Goal: Task Accomplishment & Management: Complete application form

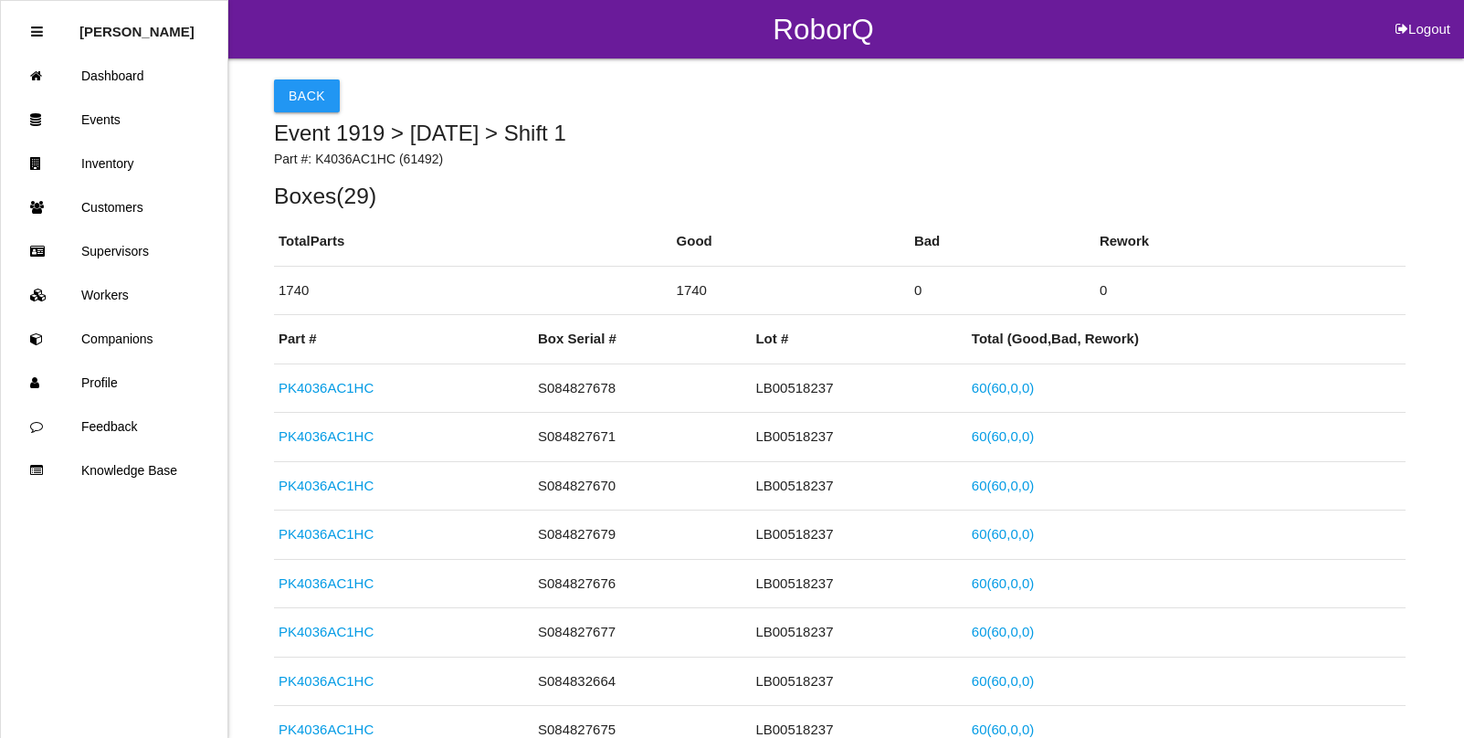
scroll to position [1484, 0]
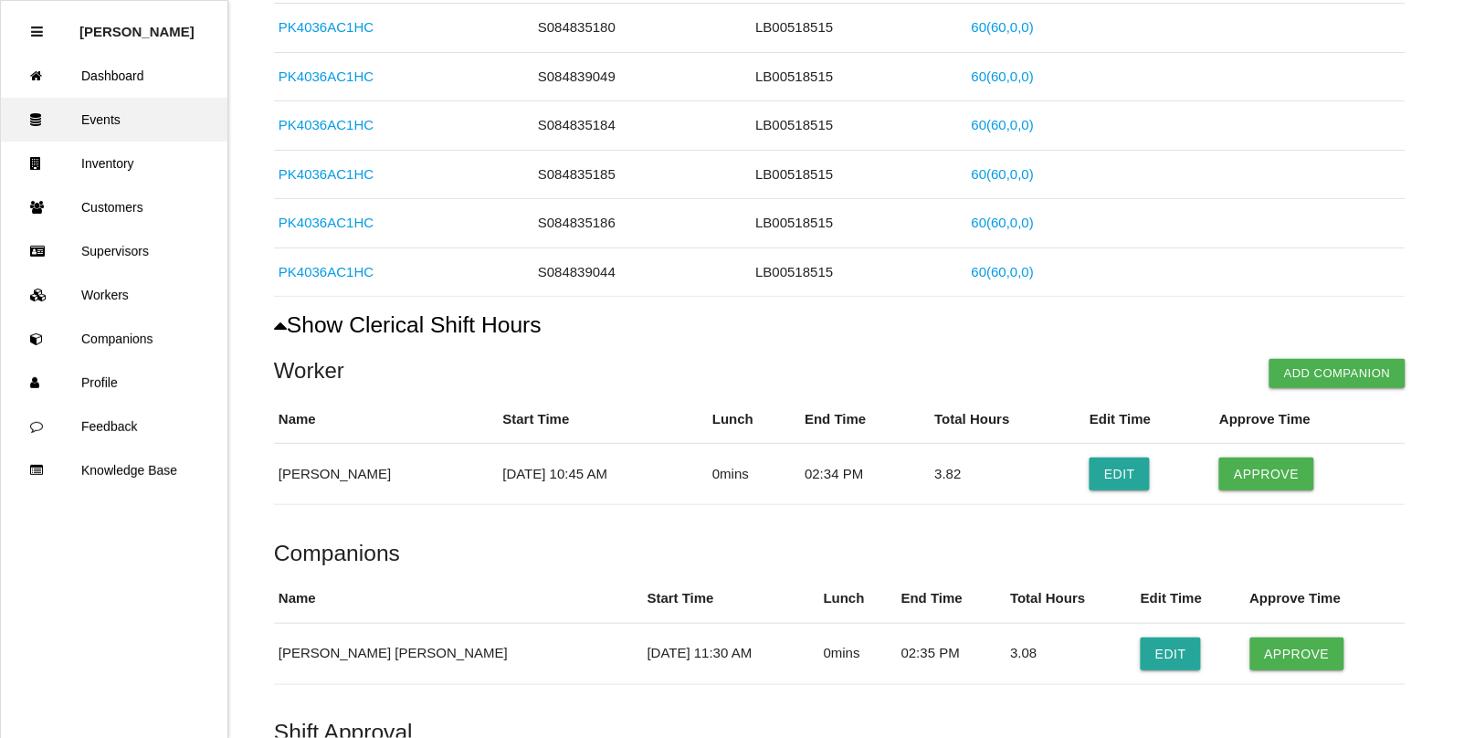
click at [123, 114] on link "Events" at bounding box center [114, 120] width 227 height 44
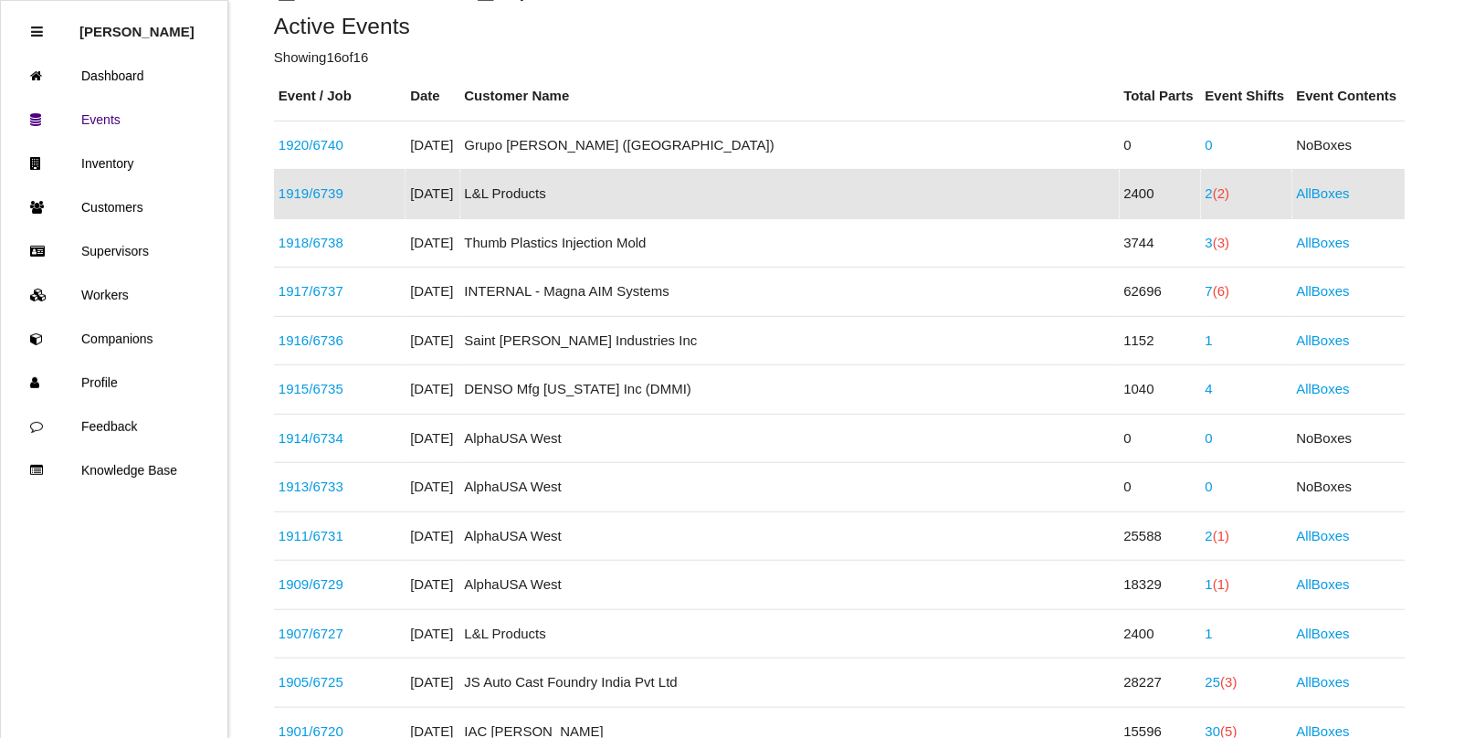
scroll to position [228, 0]
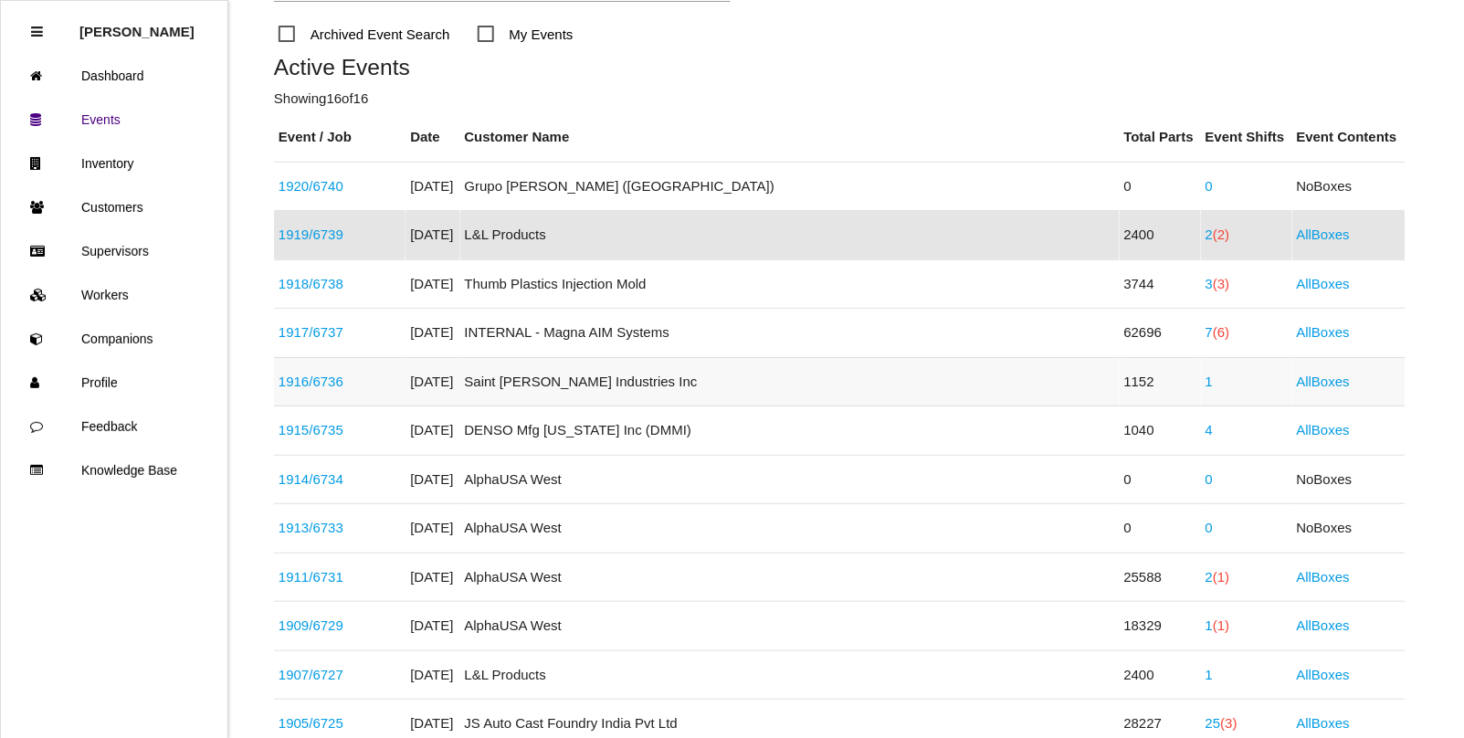
click at [1206, 382] on link "1" at bounding box center [1209, 382] width 7 height 16
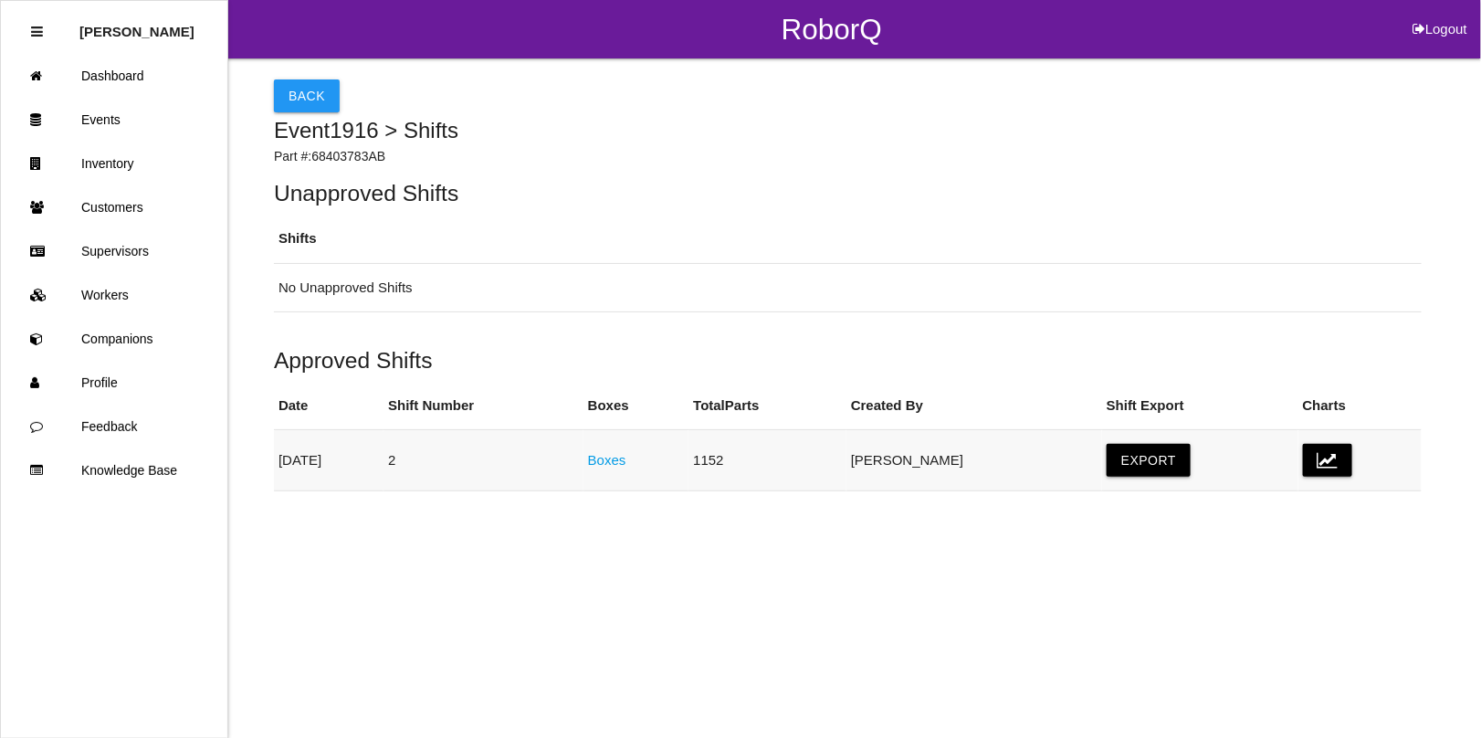
click at [627, 464] on link "Boxes" at bounding box center [607, 460] width 38 height 16
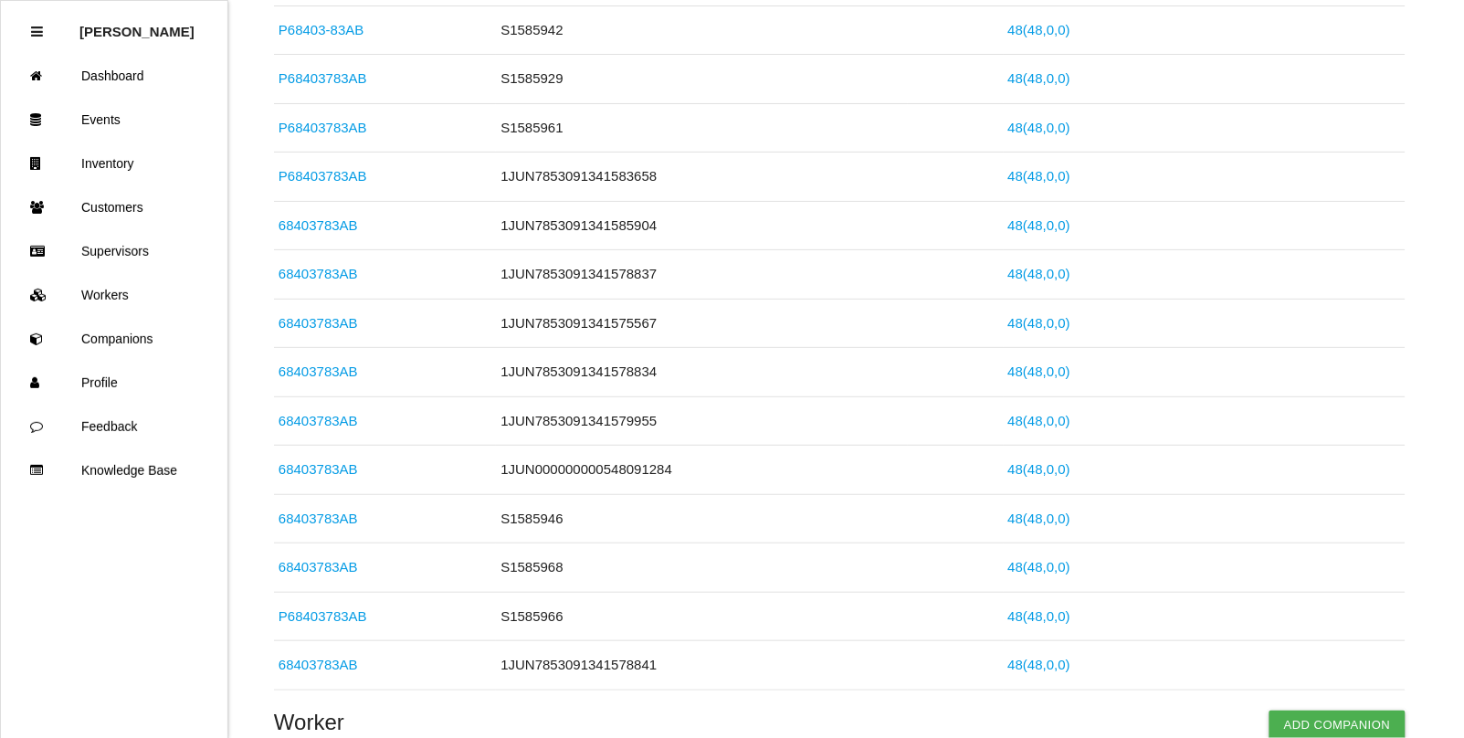
scroll to position [799, 0]
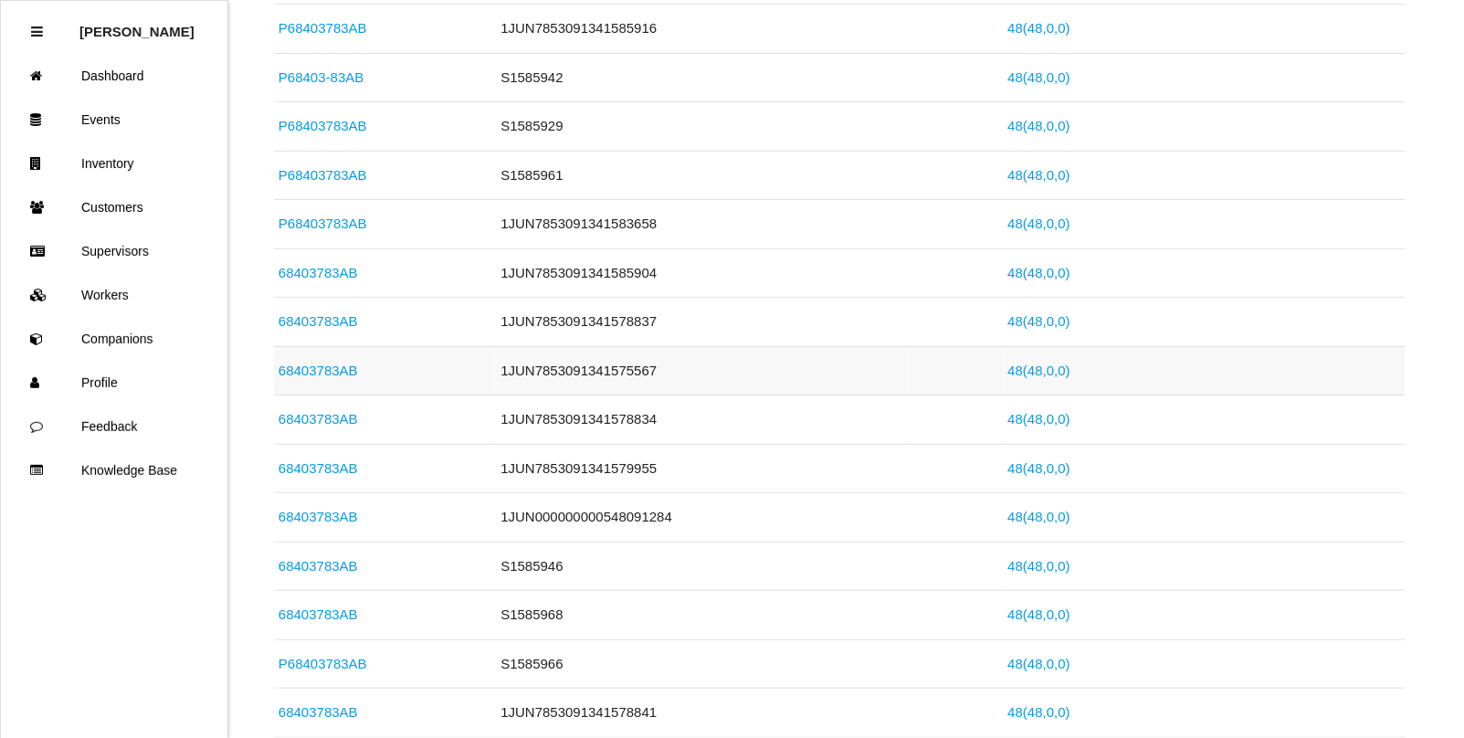
click at [322, 378] on link "68403783AB" at bounding box center [318, 371] width 79 height 16
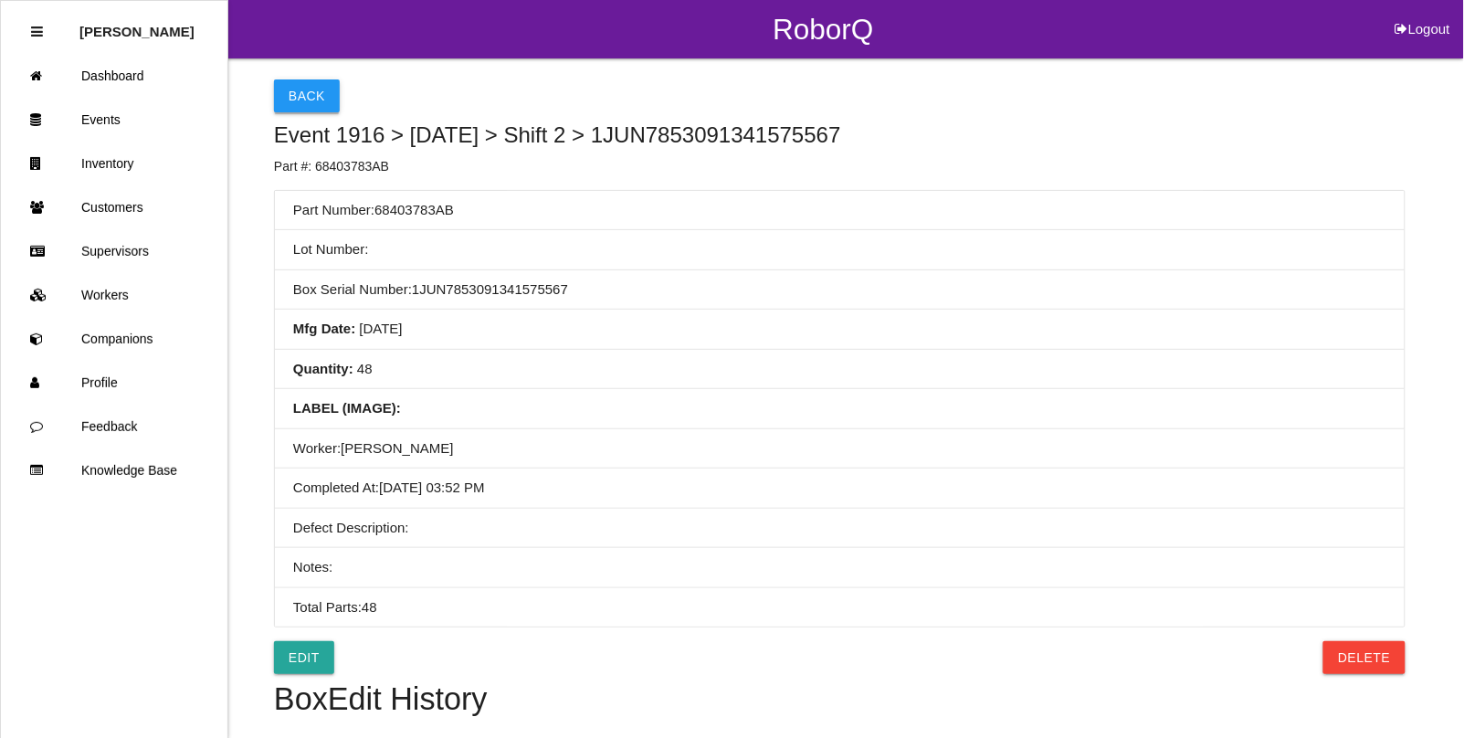
click at [299, 98] on button "Back" at bounding box center [307, 95] width 66 height 33
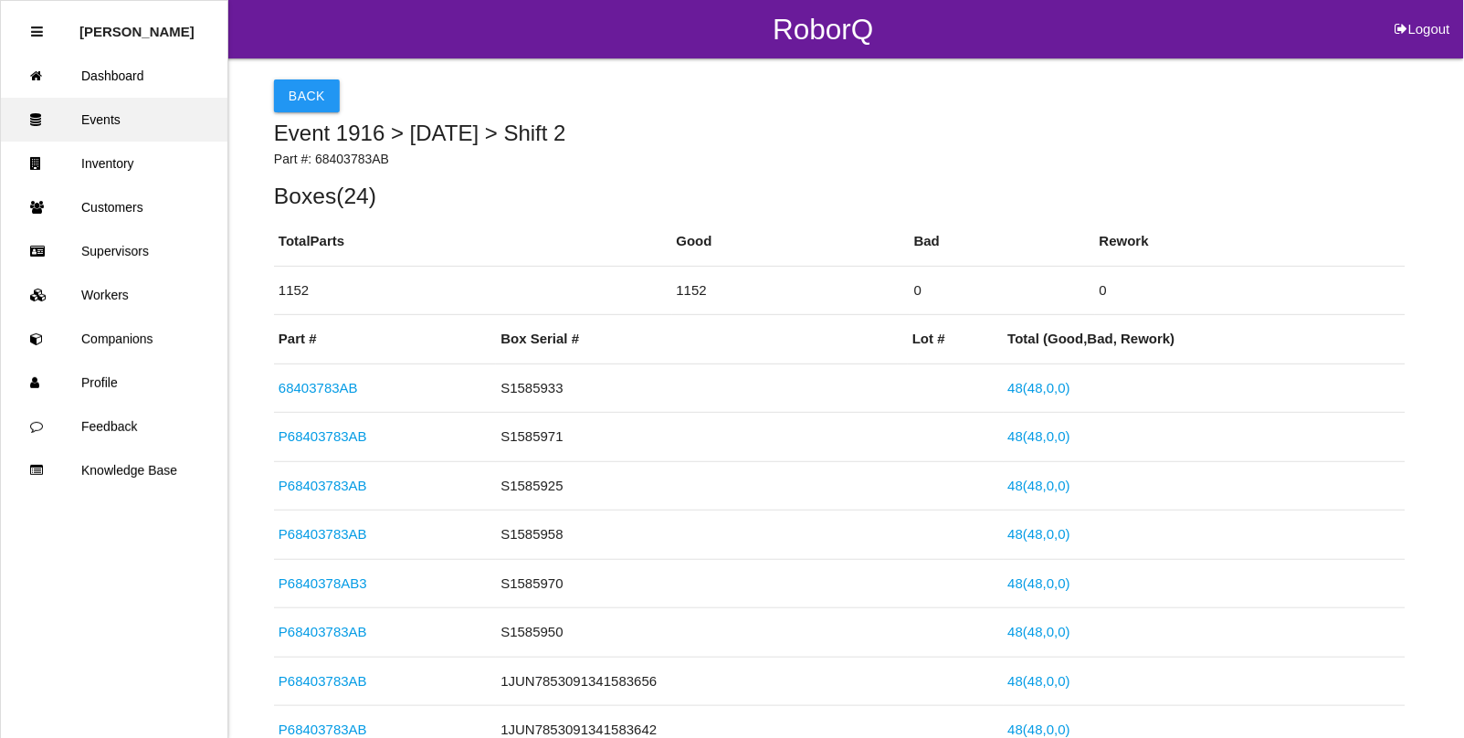
click at [100, 117] on link "Events" at bounding box center [114, 120] width 227 height 44
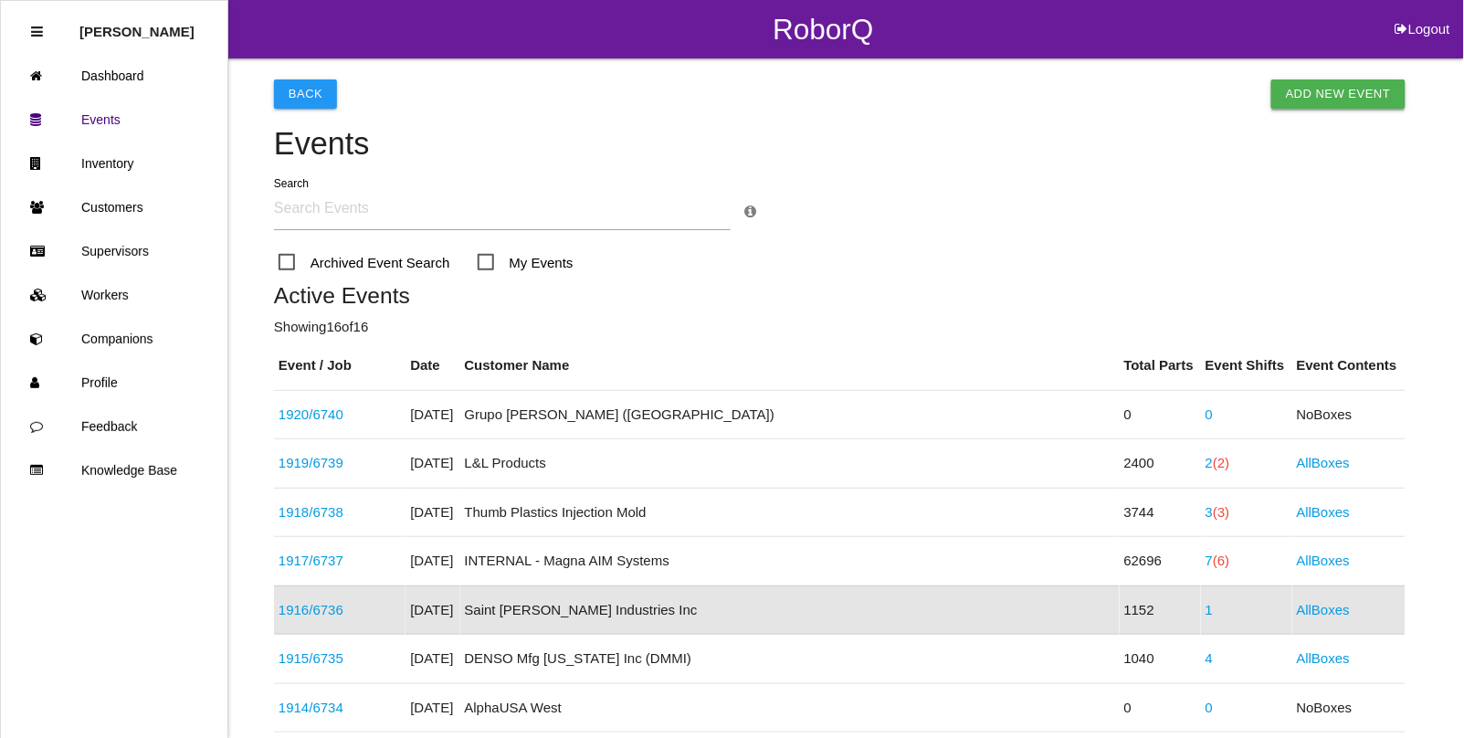
click at [1332, 97] on link "Add New Event" at bounding box center [1338, 93] width 134 height 29
select select "notRequired"
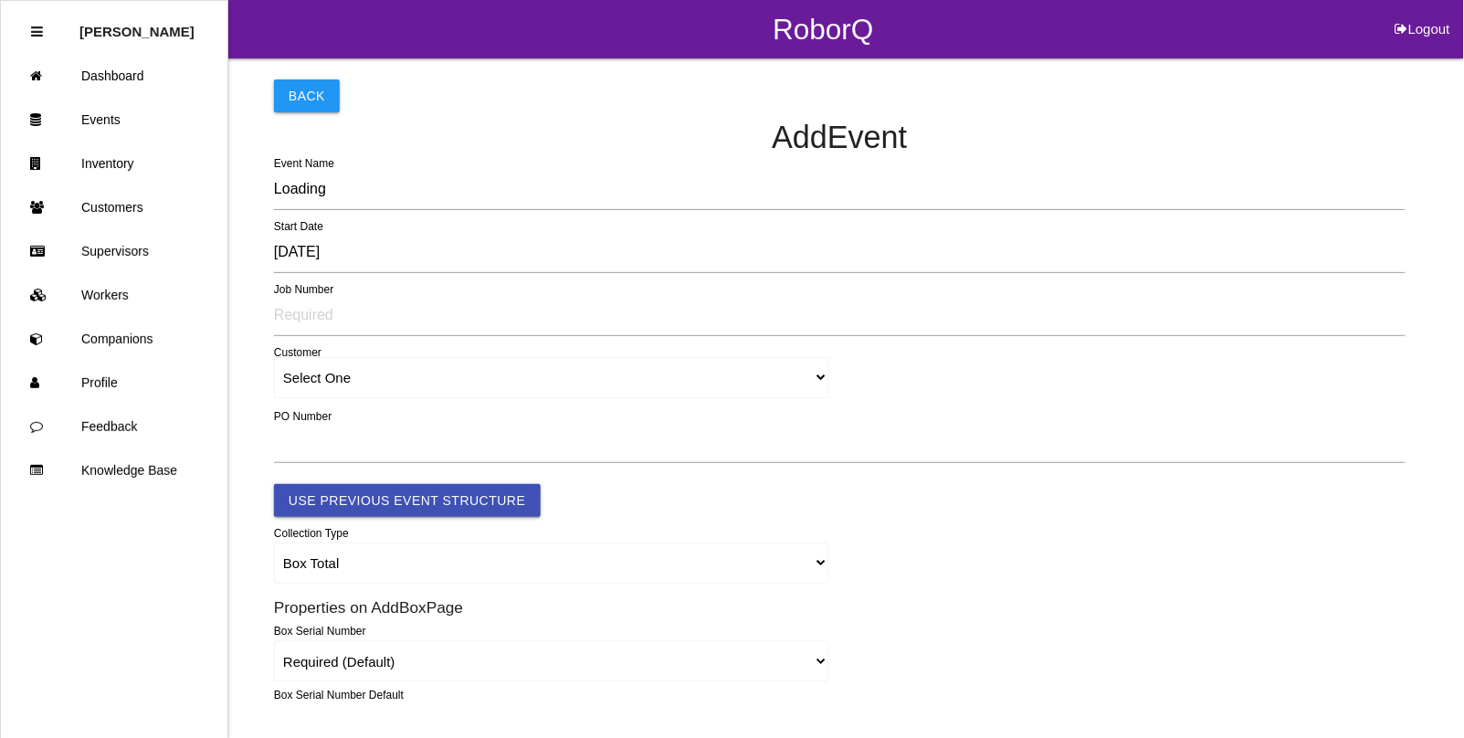
type input "1921"
type input "4.0"
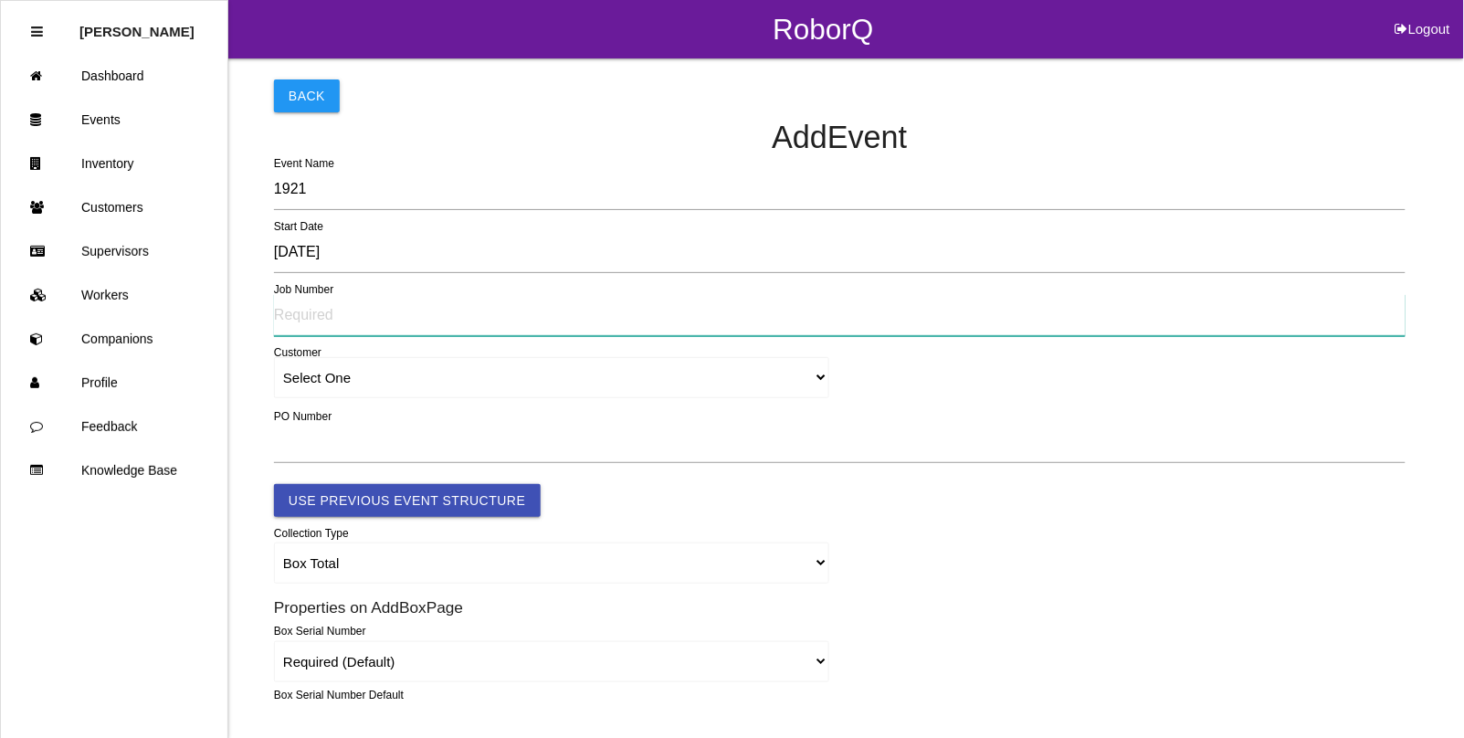
click at [307, 320] on input "text" at bounding box center [840, 315] width 1132 height 42
type input "TBD"
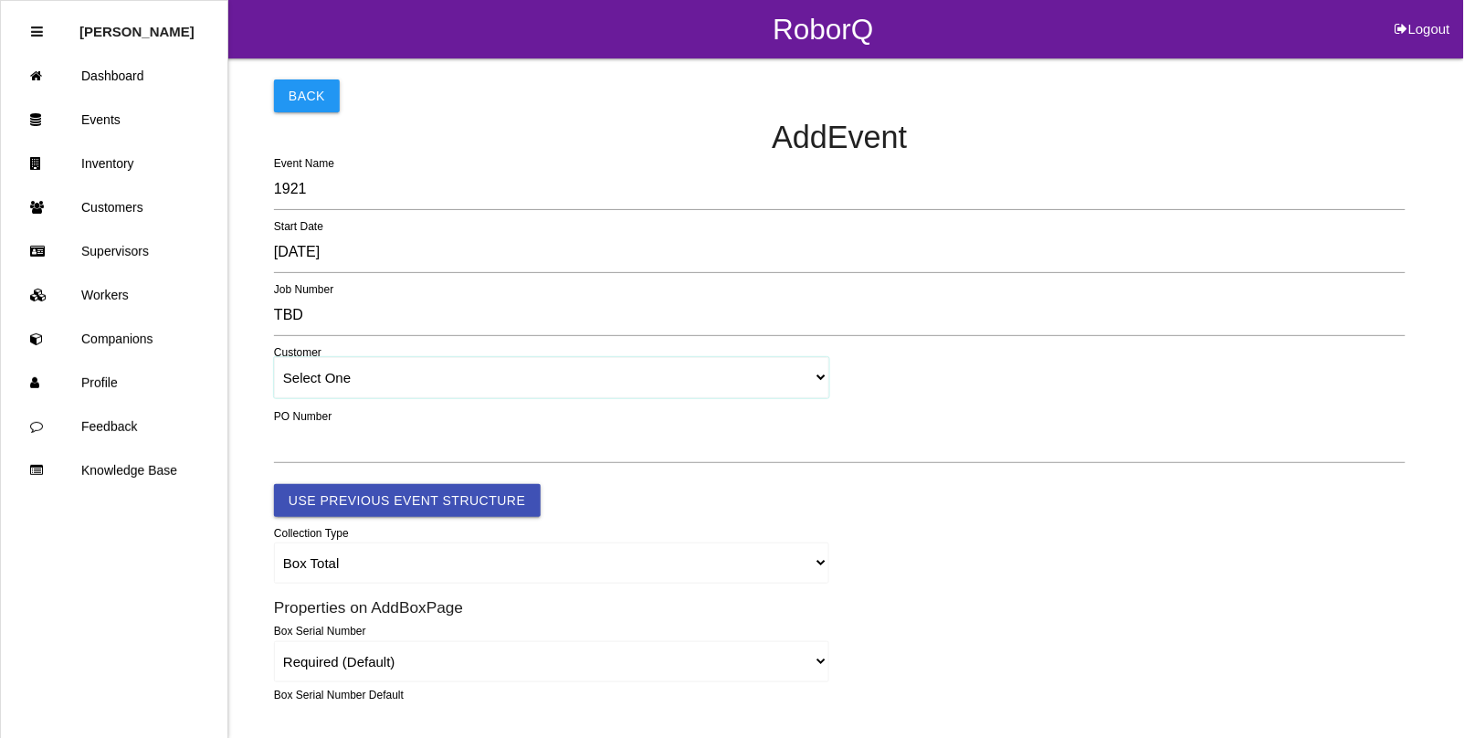
click at [344, 375] on select "Select One [PERSON_NAME] & Co., Inc. [PERSON_NAME] Canada (ARaymond Manufacturi…" at bounding box center [551, 377] width 555 height 41
select select "5f592edcc8d11600122bb4dc"
click at [274, 358] on select "Select One [PERSON_NAME] & Co., Inc. [PERSON_NAME] Canada (ARaymond Manufacturi…" at bounding box center [551, 377] width 555 height 41
select select "5f592edcc8d11600122bb4dc"
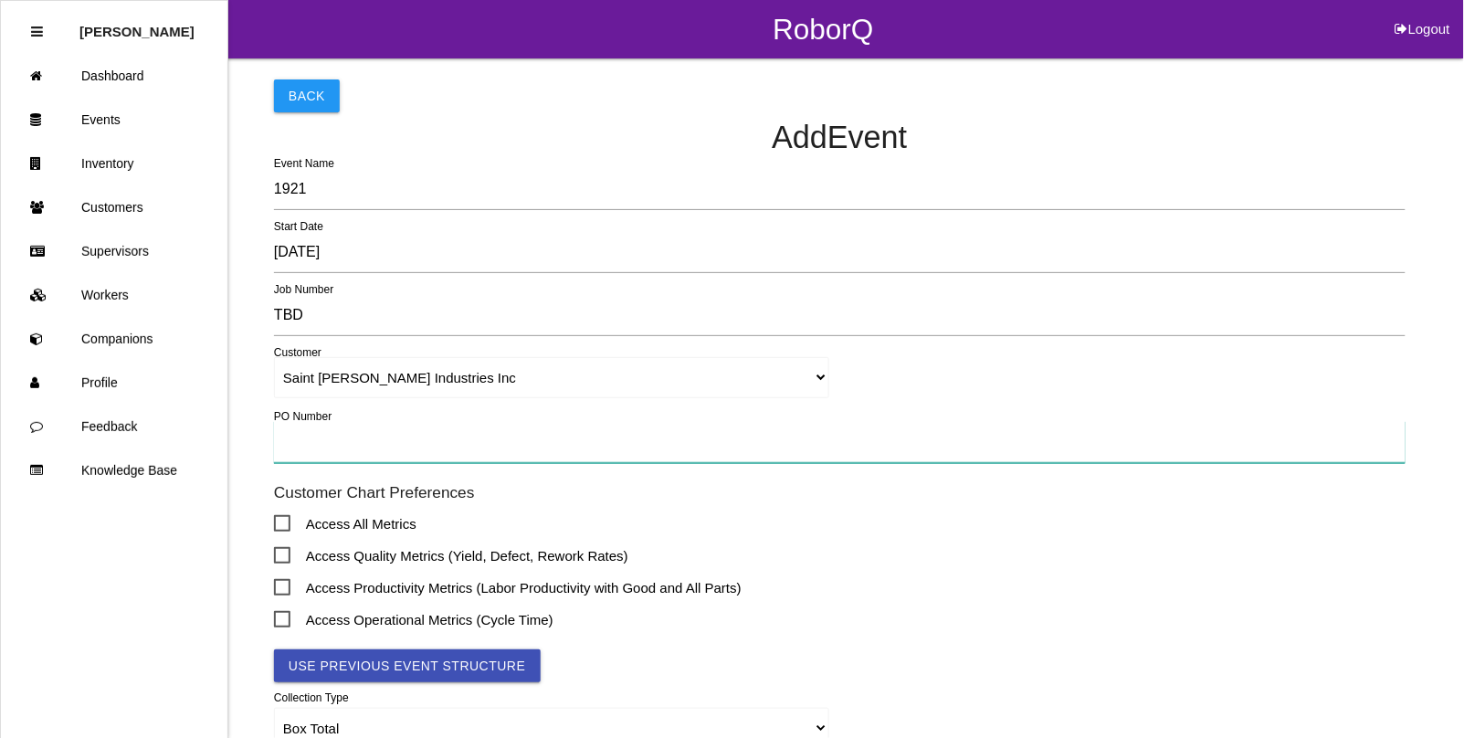
click at [299, 445] on input "text" at bounding box center [840, 442] width 1132 height 42
type input "TBD"
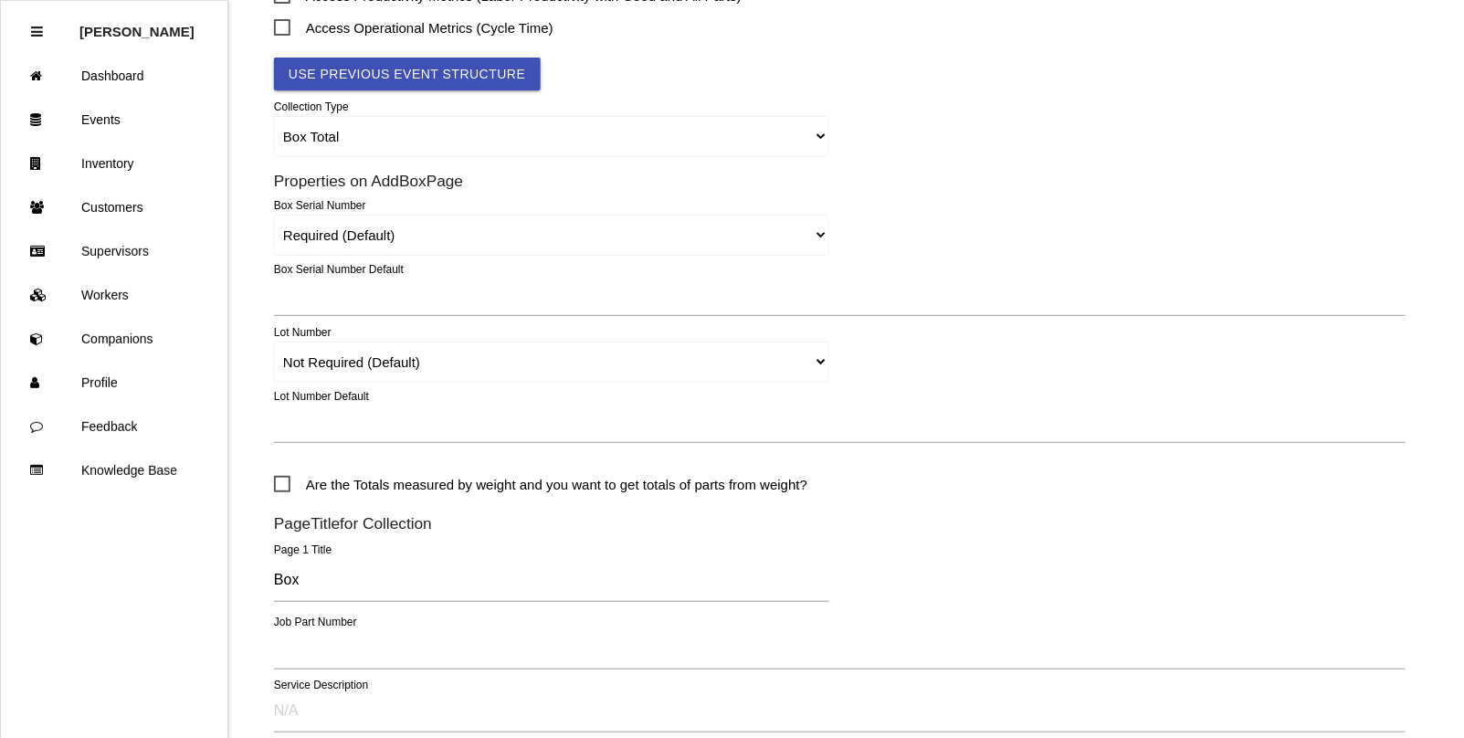
scroll to position [685, 0]
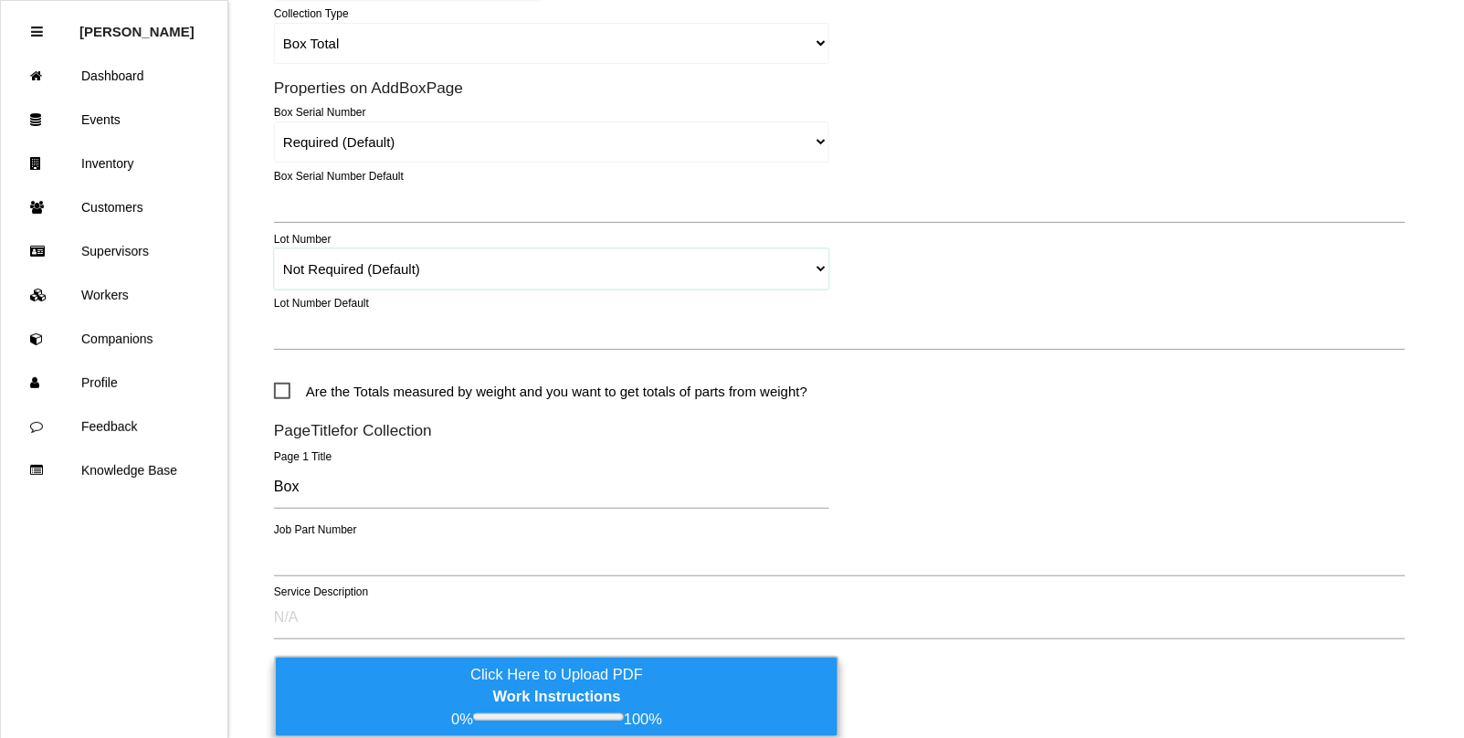
click at [810, 267] on select "Required Not Required (Default) Remove" at bounding box center [551, 268] width 555 height 41
select select "remove"
click at [274, 248] on select "Required Not Required (Default) Remove" at bounding box center [551, 268] width 555 height 41
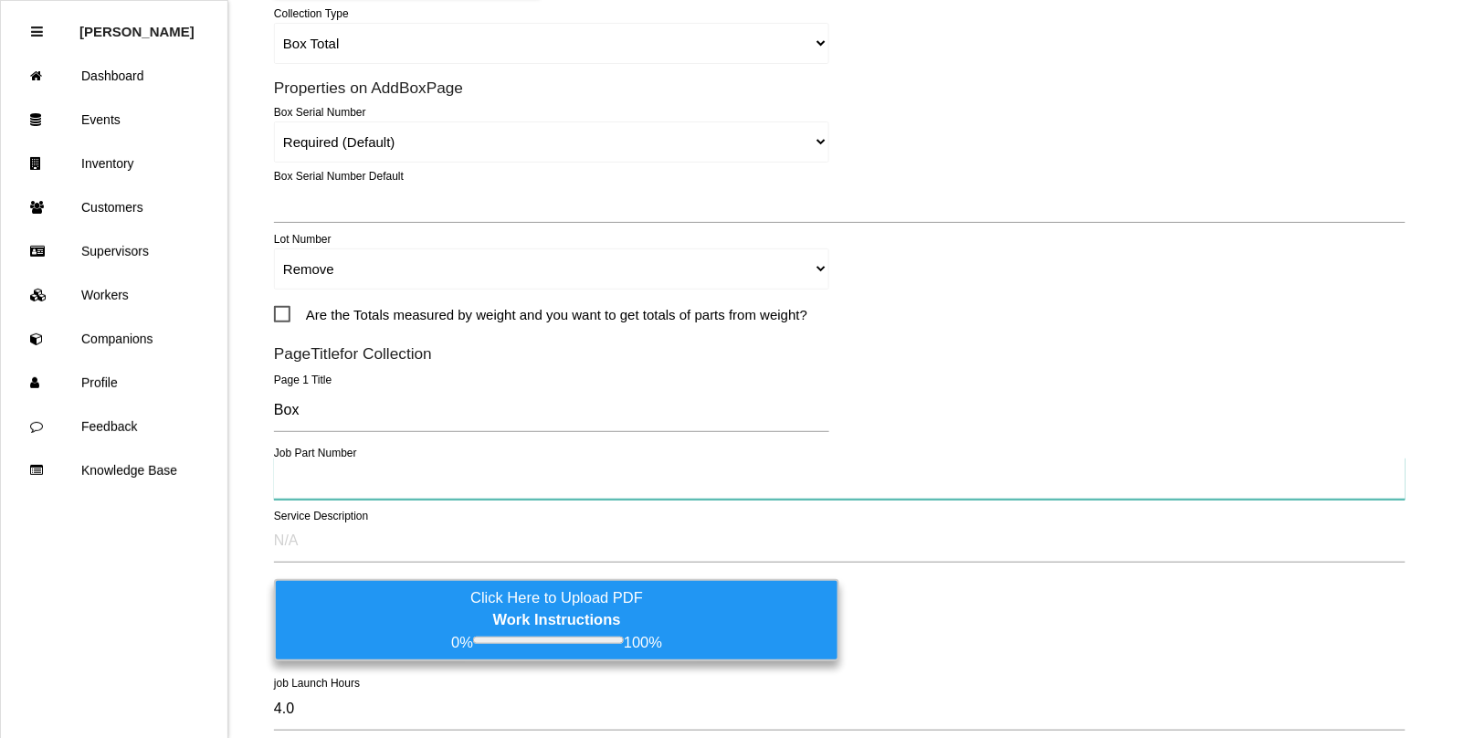
click at [315, 478] on input "text" at bounding box center [840, 479] width 1132 height 42
type input "TBD"
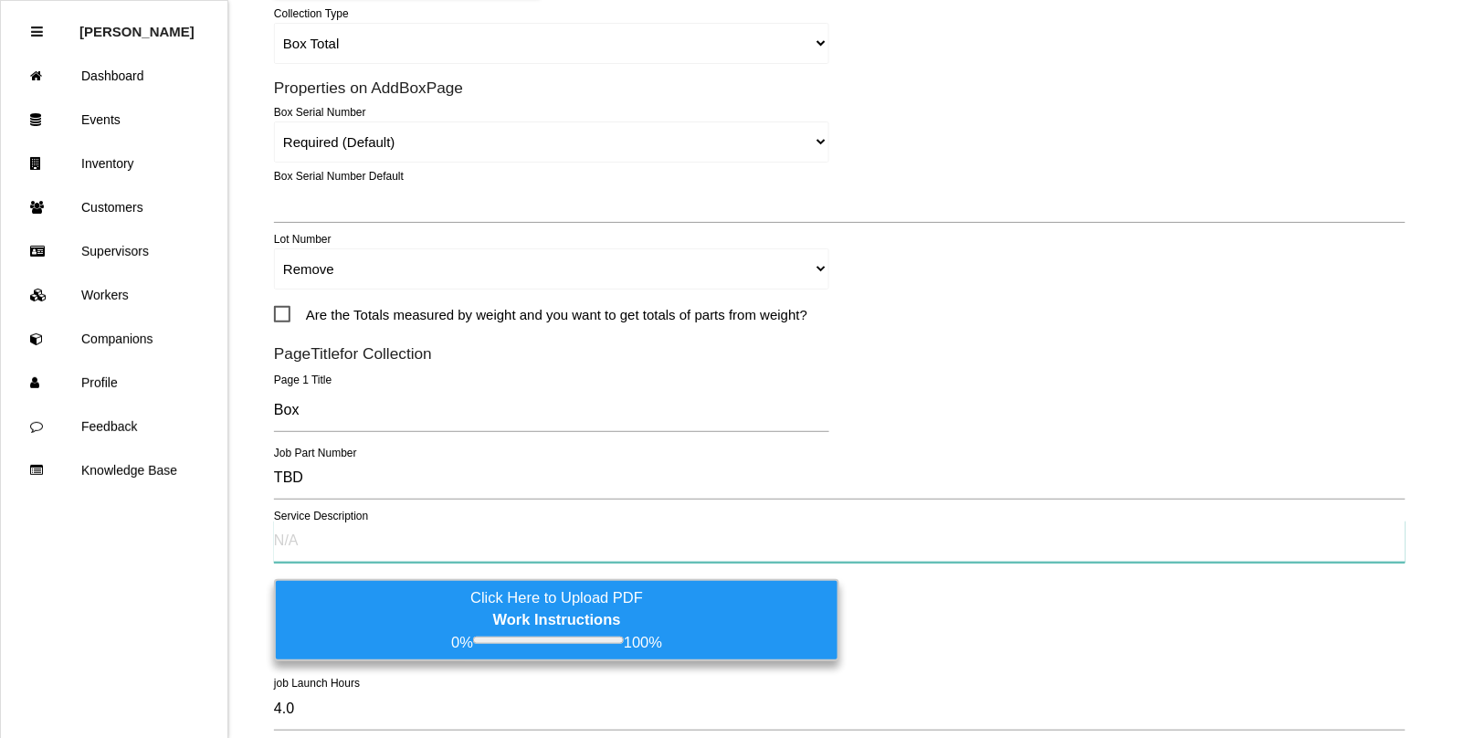
click at [324, 550] on input "text" at bounding box center [840, 542] width 1132 height 42
type input "TBD"
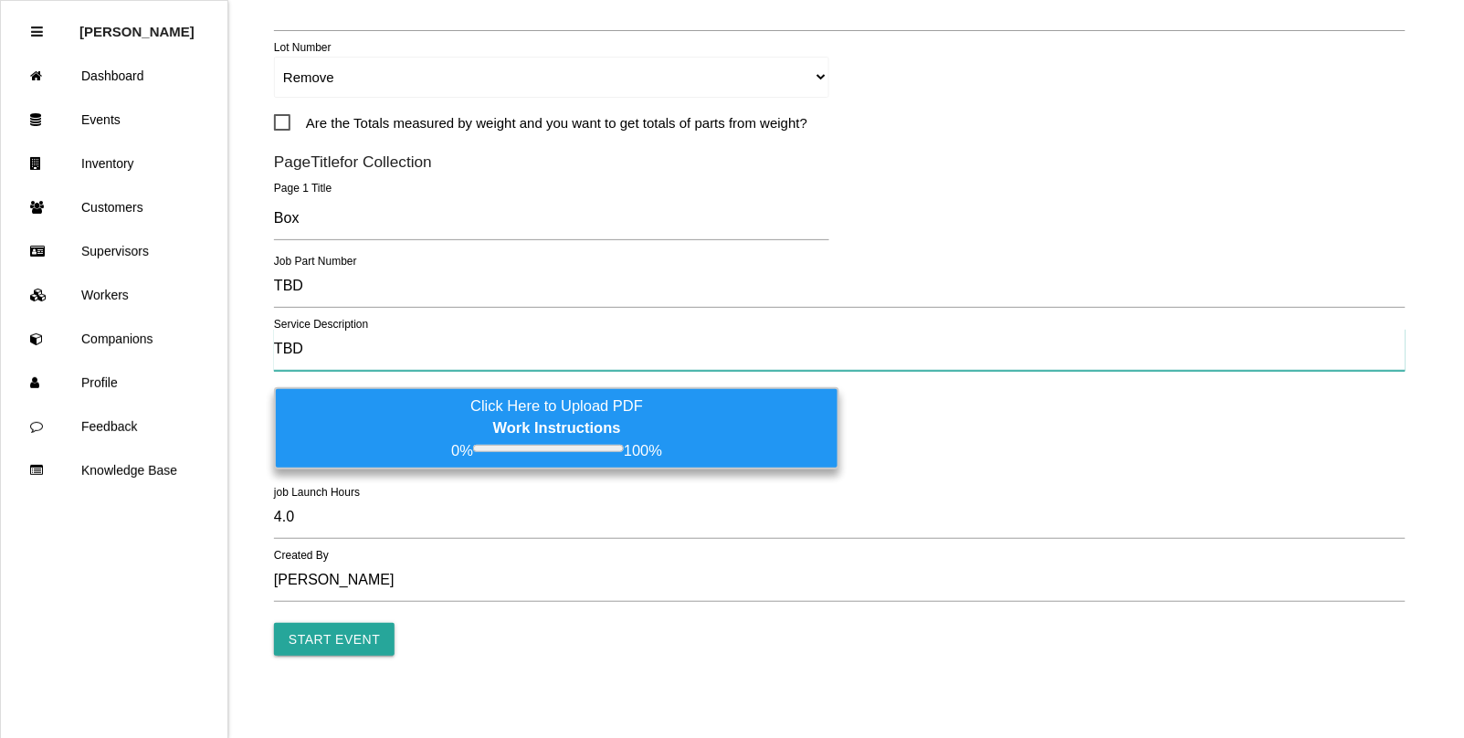
scroll to position [886, 0]
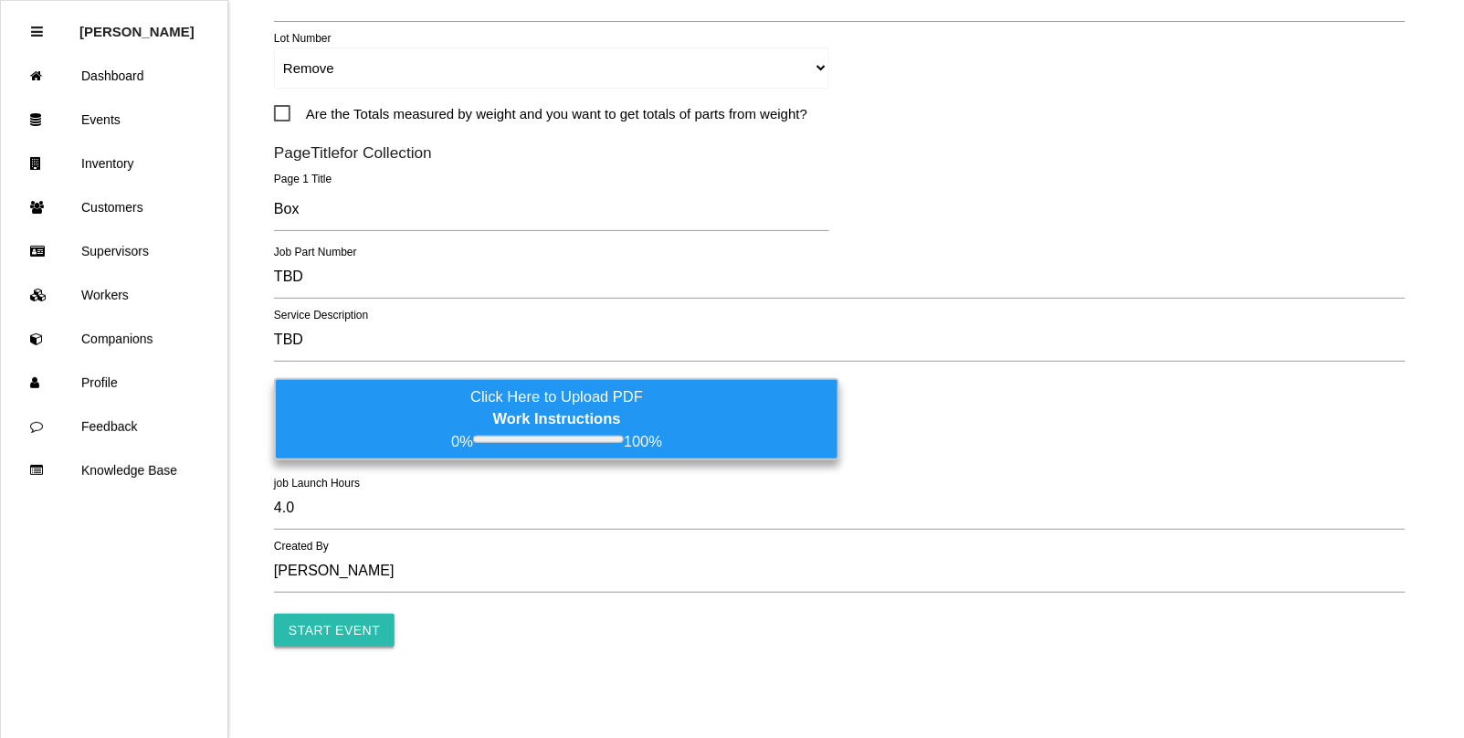
click at [311, 640] on input "Start Event" at bounding box center [334, 630] width 121 height 33
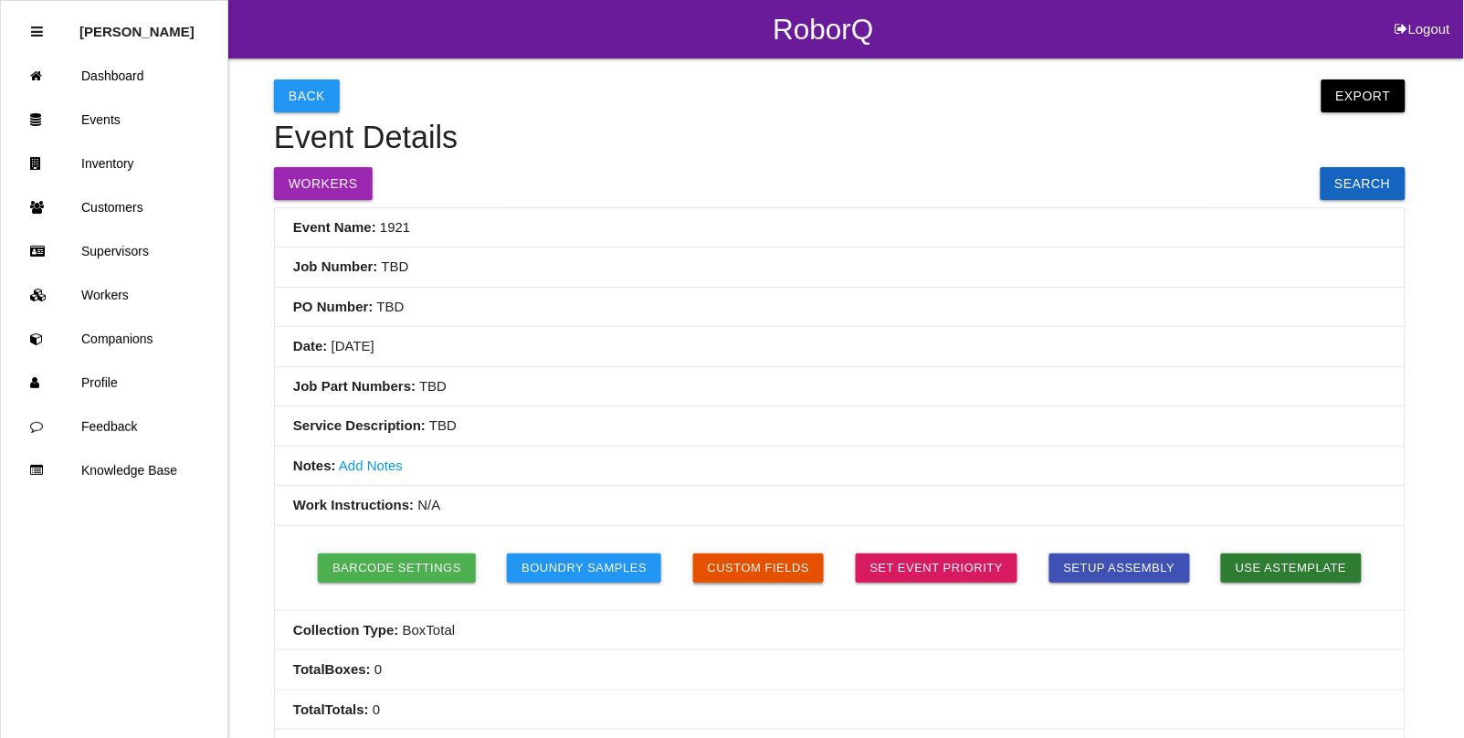
click at [737, 569] on button "Custom Fields" at bounding box center [759, 567] width 132 height 29
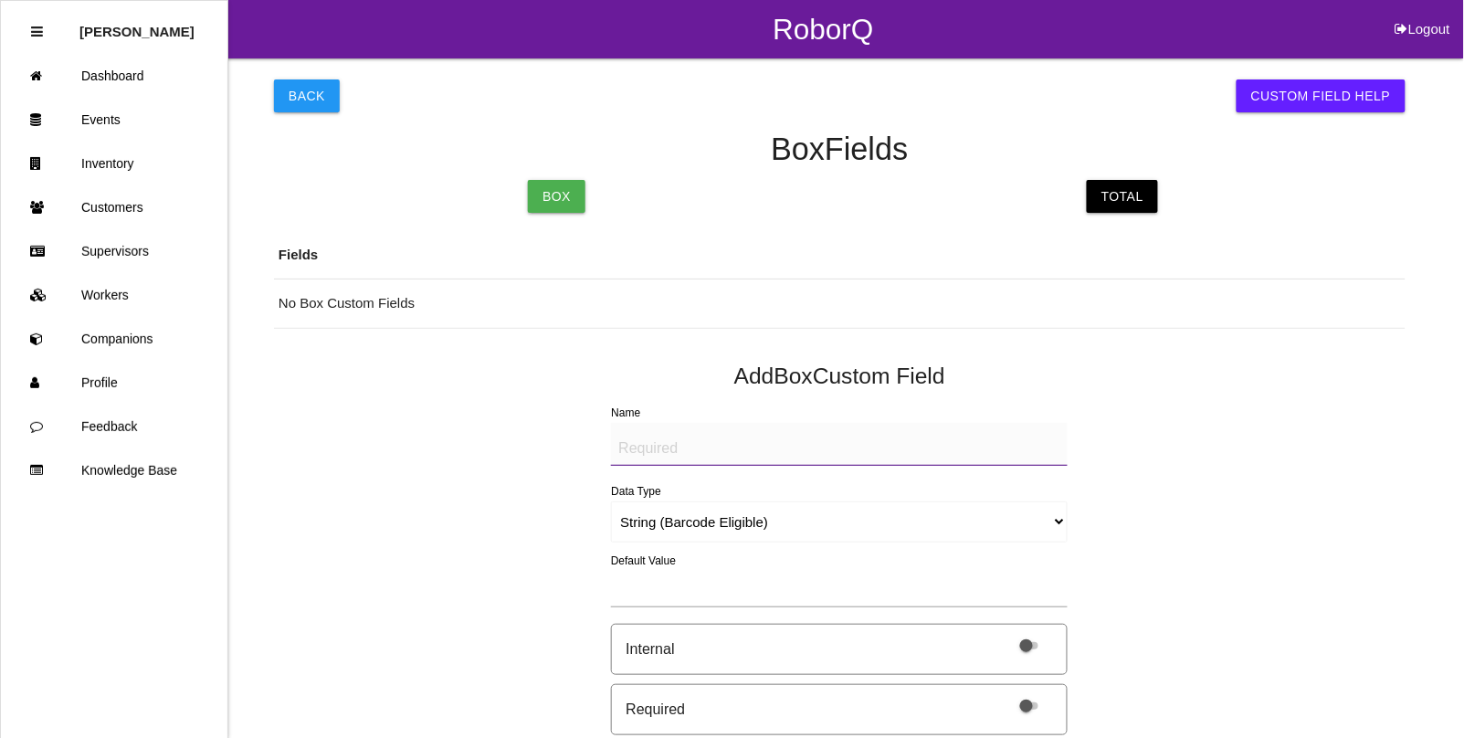
click at [703, 458] on textarea "Name" at bounding box center [839, 444] width 457 height 43
type textarea "Mfg Date"
click at [690, 510] on select "String (Barcode Eligible) Number Instructions True/False Select One of Many Sel…" at bounding box center [839, 521] width 457 height 41
select select "date"
click at [611, 501] on select "String (Barcode Eligible) Number Instructions True/False Select One of Many Sel…" at bounding box center [839, 521] width 457 height 41
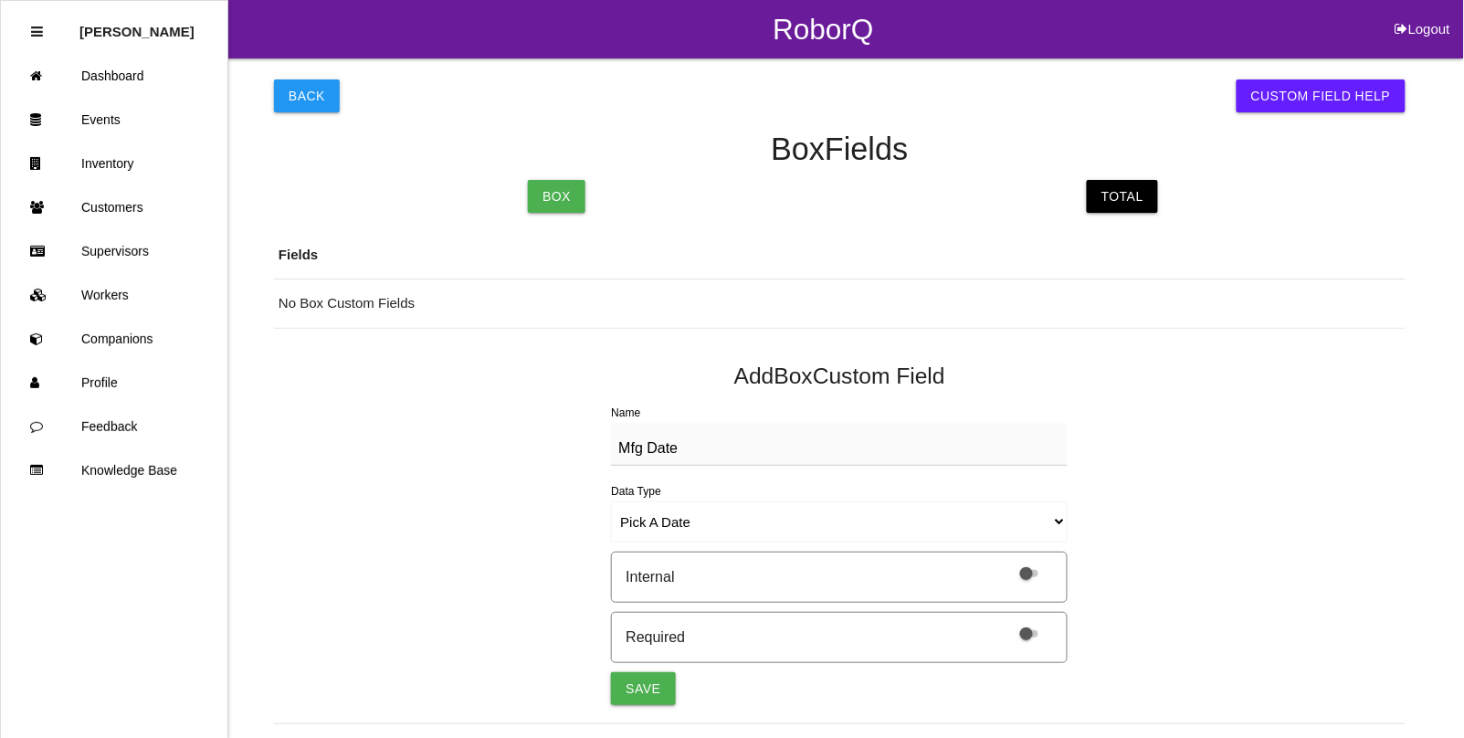
click at [1024, 627] on label at bounding box center [1025, 633] width 38 height 16
click at [1006, 622] on input "checkbox" at bounding box center [1006, 622] width 0 height 0
click at [645, 682] on button "Save" at bounding box center [643, 688] width 64 height 33
select select "string"
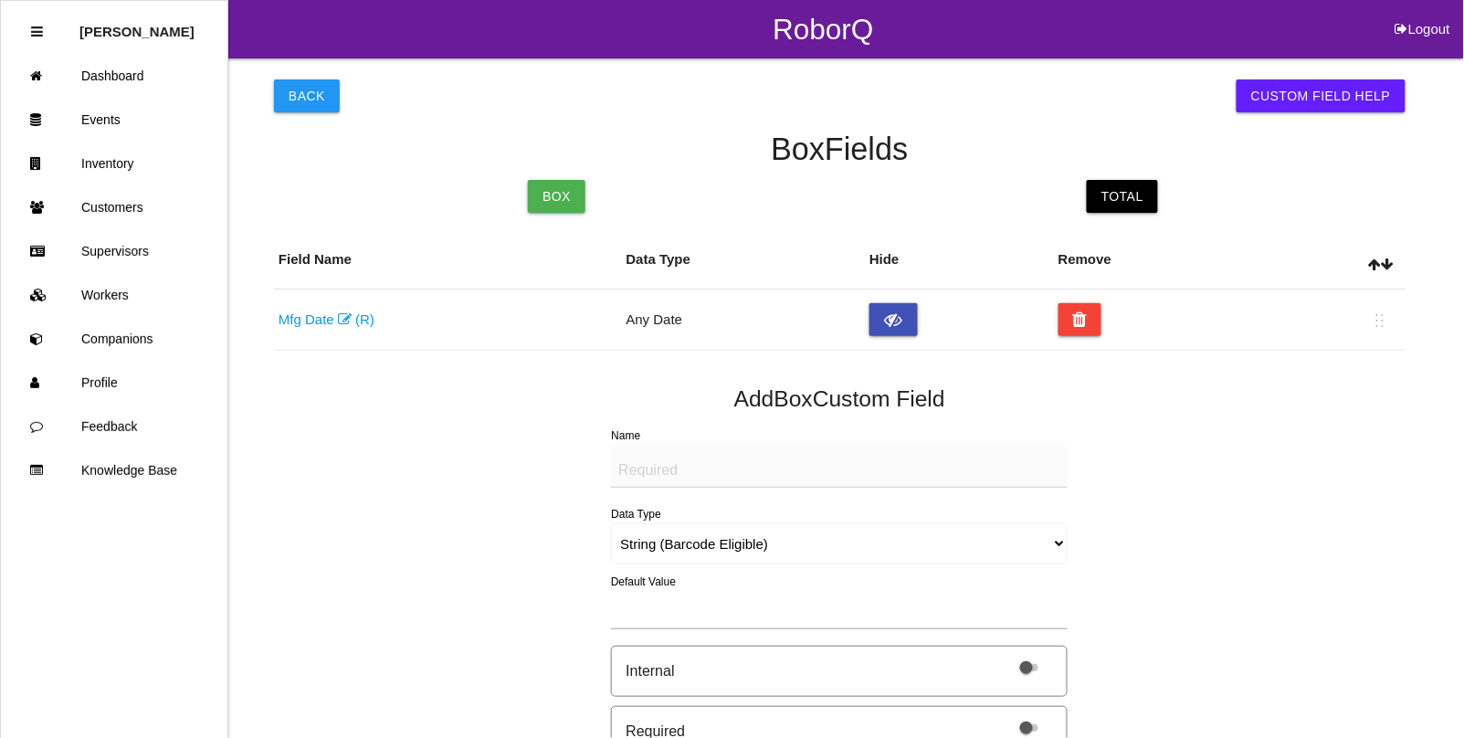
click at [672, 477] on textarea "Name" at bounding box center [839, 466] width 457 height 43
type textarea "Quantity"
click at [663, 530] on select "String (Barcode Eligible) Number Instructions True/False Select One of Many Sel…" at bounding box center [839, 543] width 457 height 41
select select "number"
click at [611, 523] on select "String (Barcode Eligible) Number Instructions True/False Select One of Many Sel…" at bounding box center [839, 543] width 457 height 41
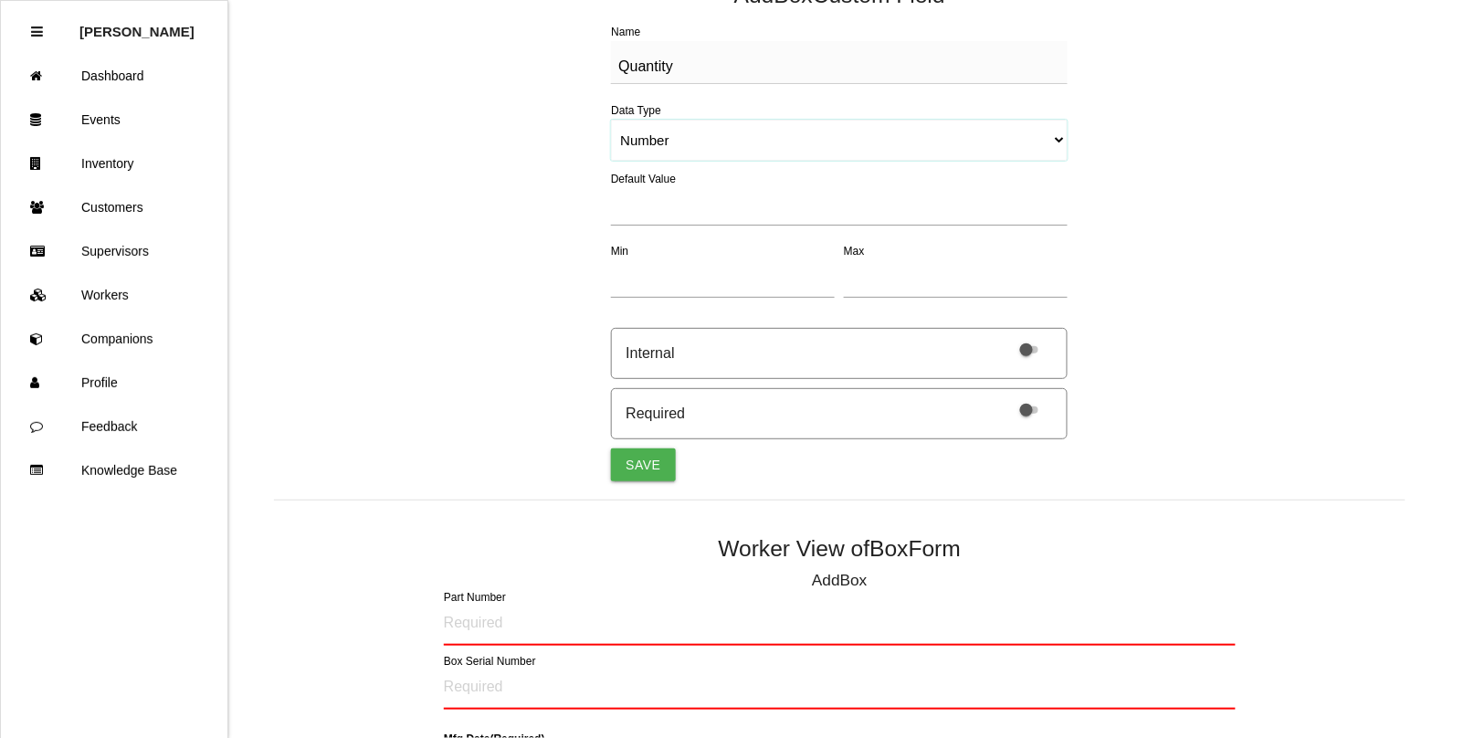
scroll to position [457, 0]
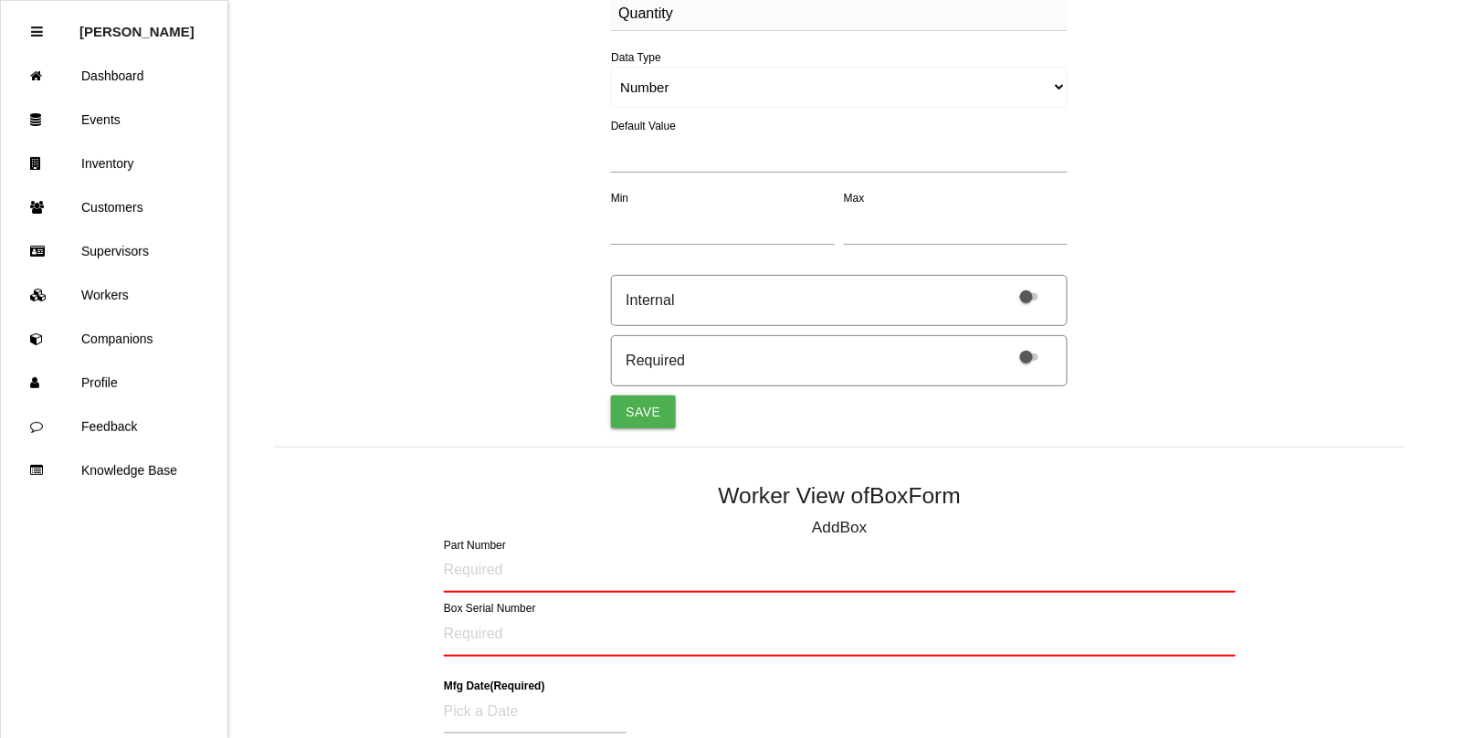
click at [1033, 361] on span at bounding box center [1029, 356] width 18 height 7
click at [1006, 345] on input "checkbox" at bounding box center [1006, 345] width 0 height 0
click at [648, 414] on button "Save" at bounding box center [643, 411] width 64 height 33
select select "string"
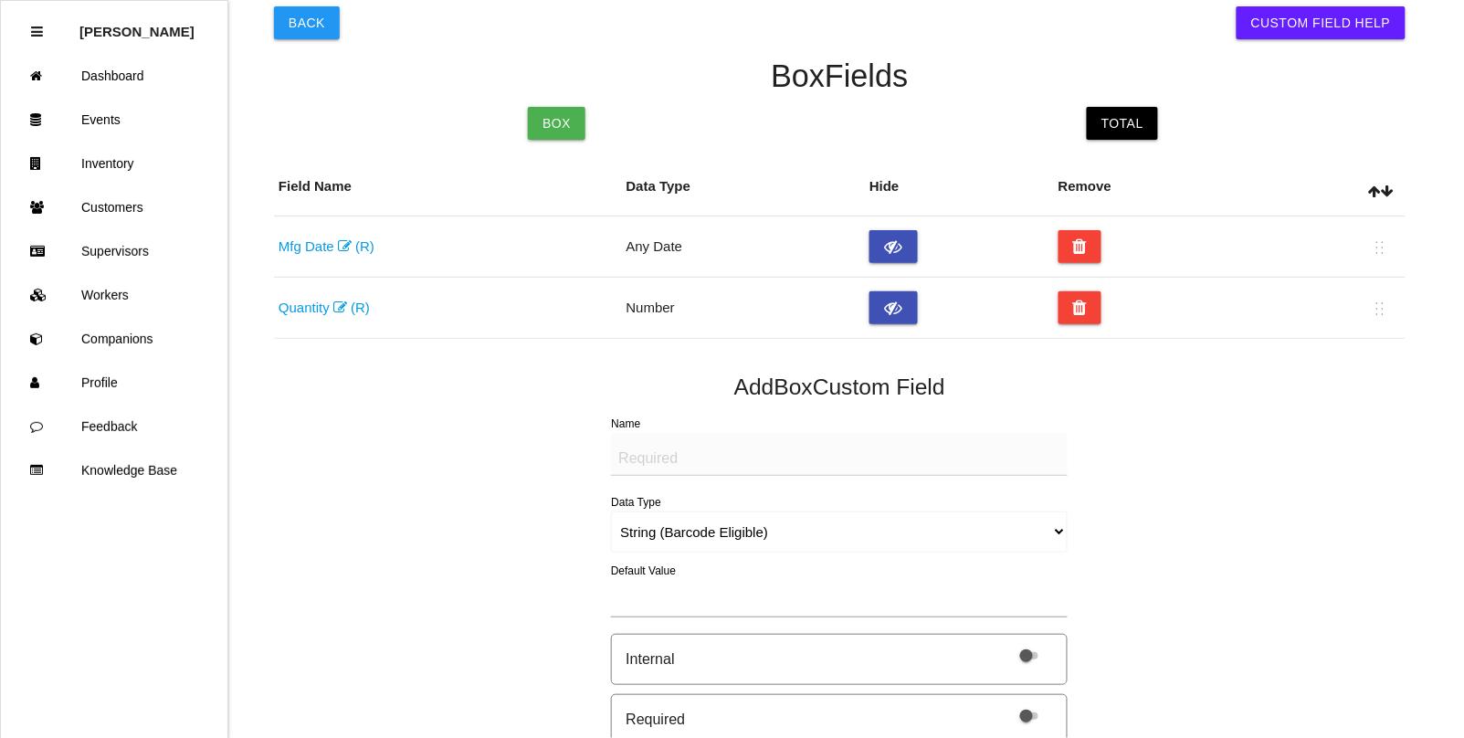
scroll to position [114, 0]
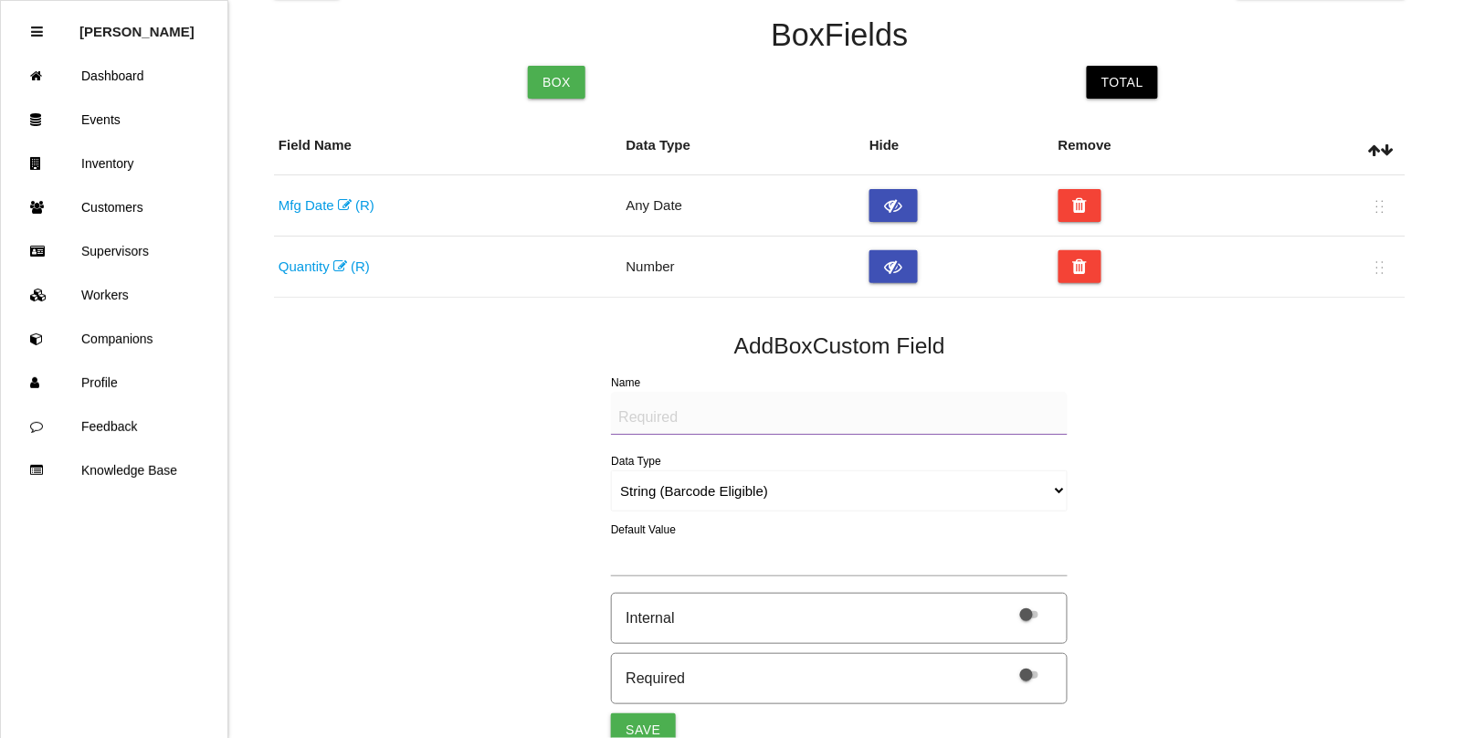
click at [645, 413] on textarea "Name" at bounding box center [839, 413] width 457 height 43
type textarea "LABEL (IMAGE)"
click at [654, 499] on select "String (Barcode Eligible) Number Instructions True/False Select One of Many Sel…" at bounding box center [839, 490] width 457 height 41
select select "imageCF"
click at [611, 470] on select "String (Barcode Eligible) Number Instructions True/False Select One of Many Sel…" at bounding box center [839, 490] width 457 height 41
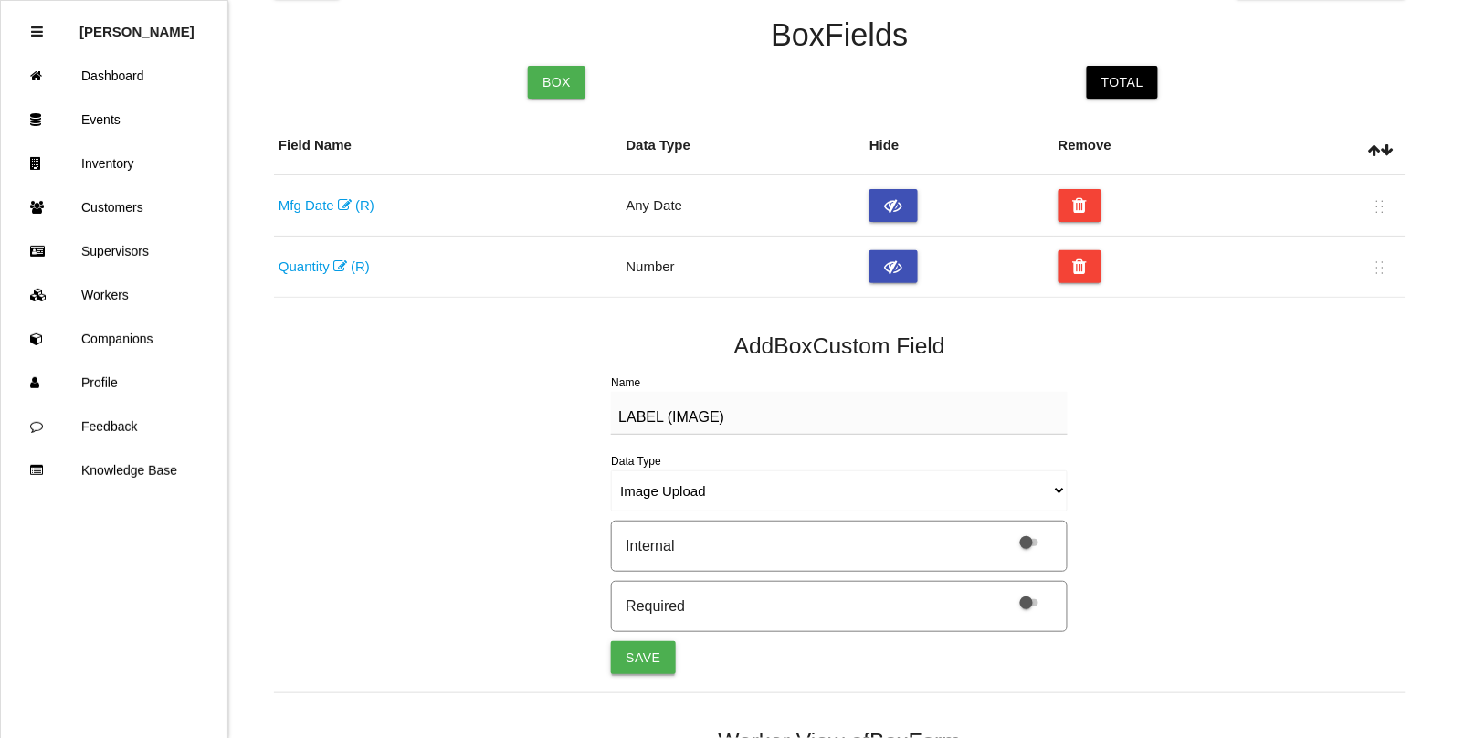
click at [632, 655] on button "Save" at bounding box center [643, 657] width 64 height 33
select select "string"
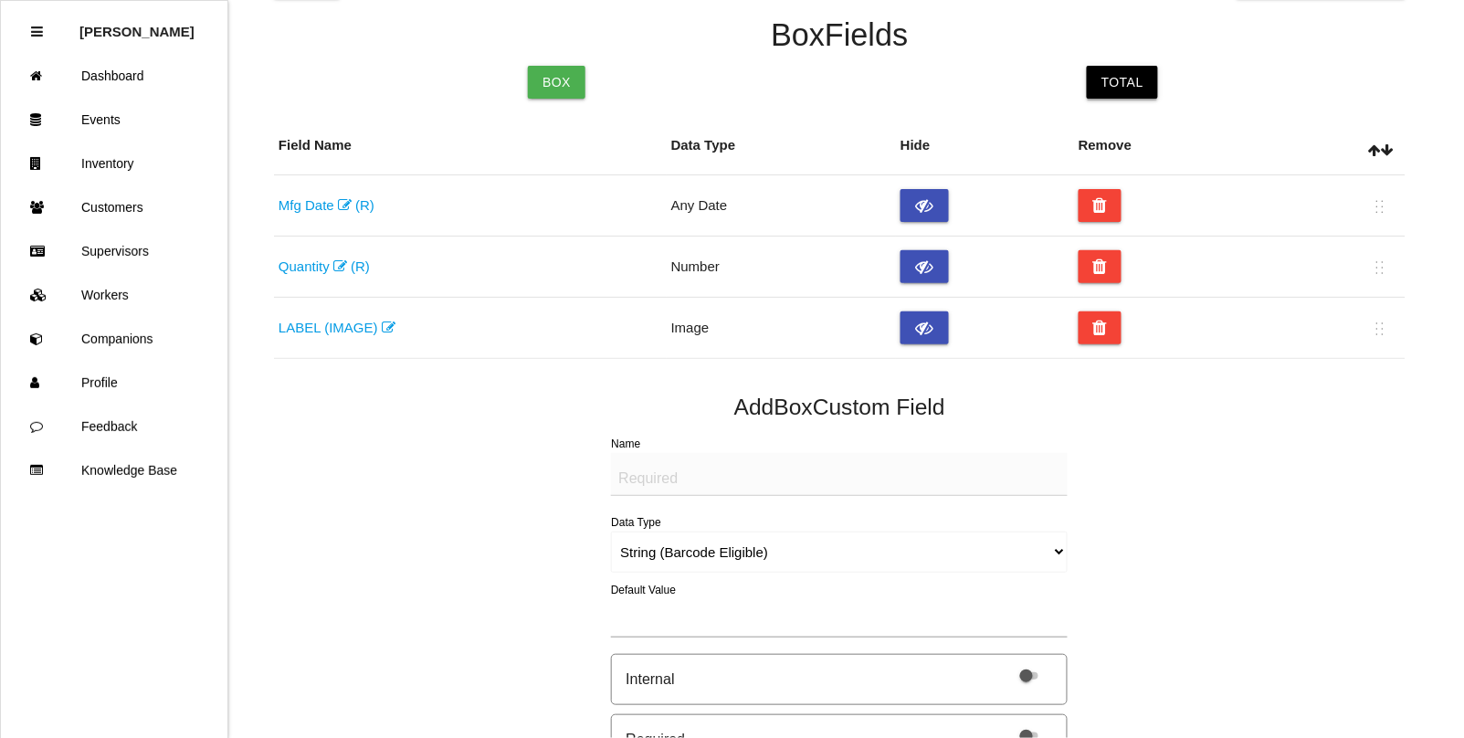
click at [1128, 83] on link "Total" at bounding box center [1122, 82] width 71 height 33
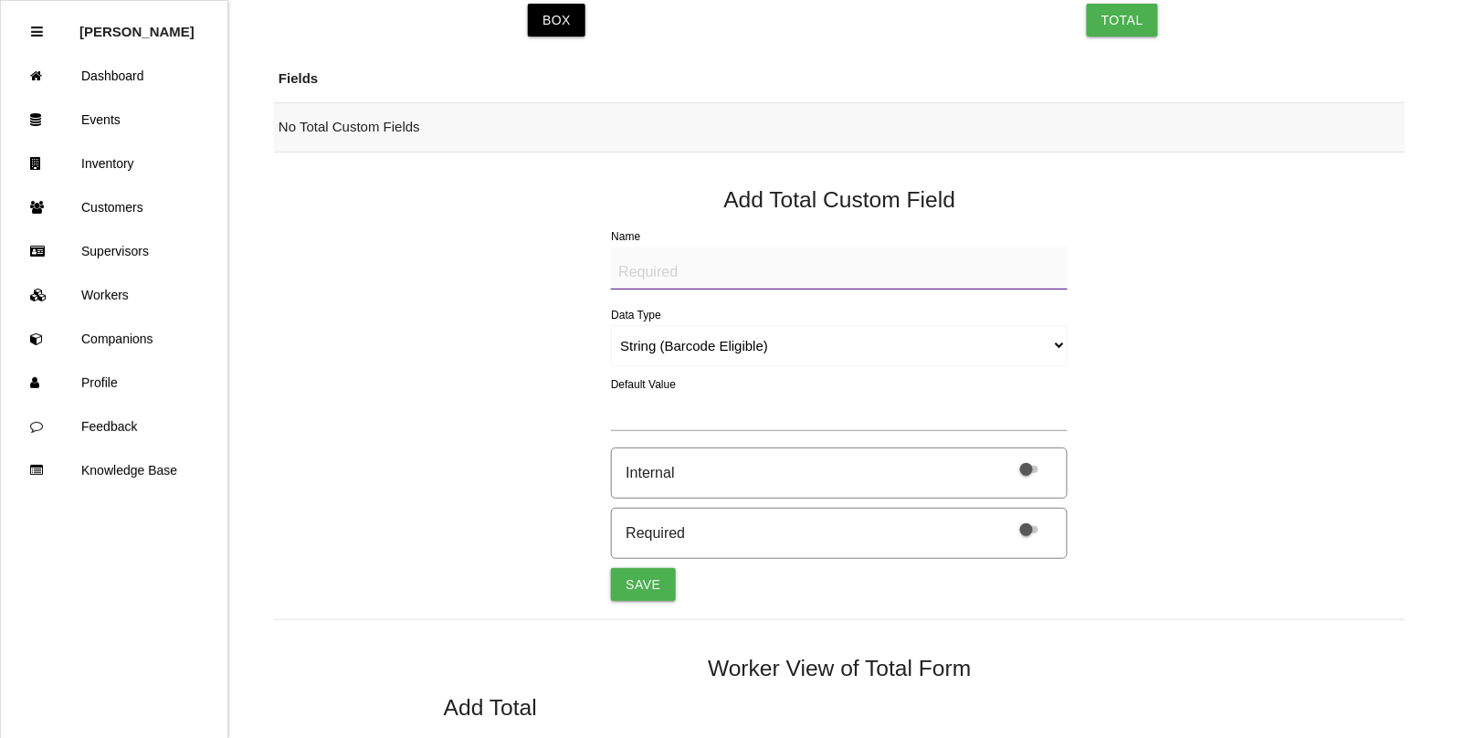
scroll to position [228, 0]
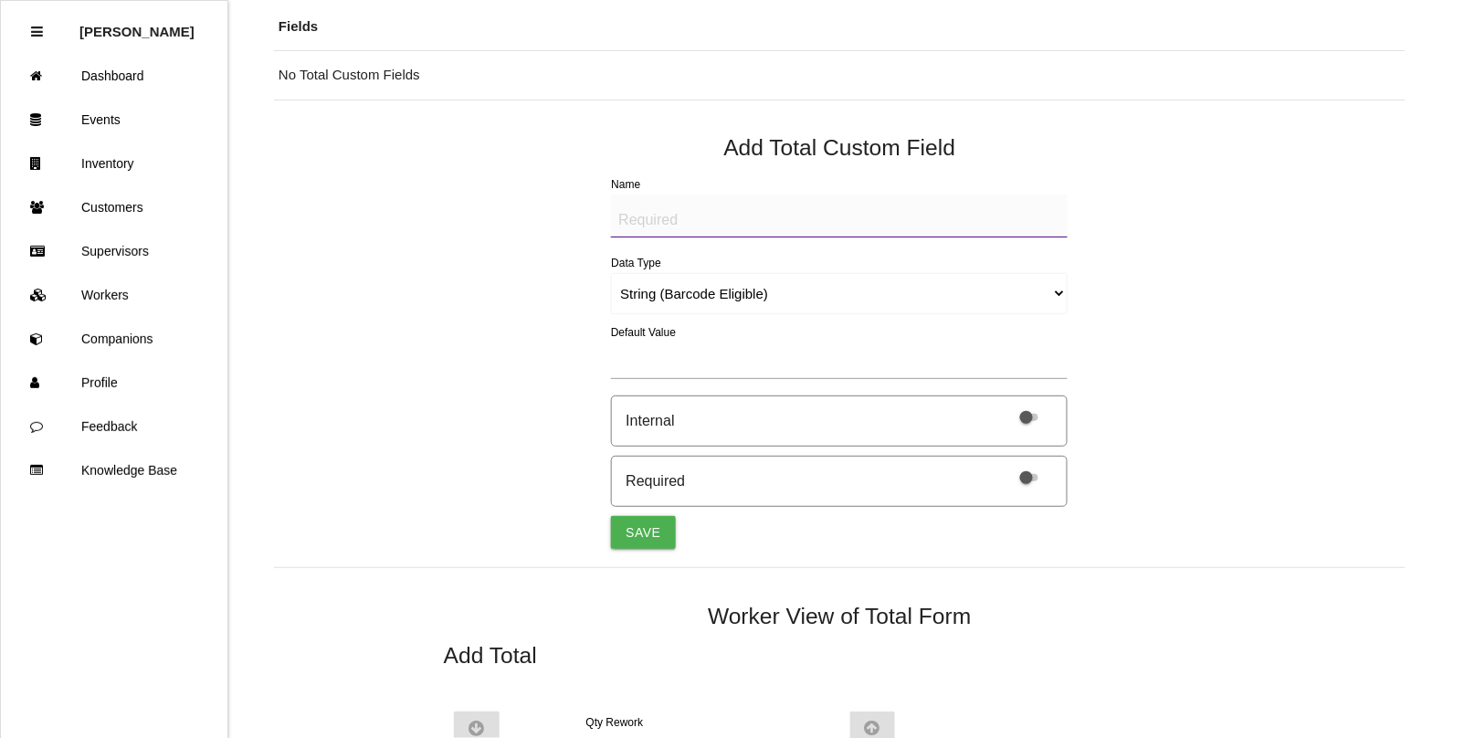
click at [674, 220] on textarea "Name" at bounding box center [839, 216] width 457 height 43
drag, startPoint x: 773, startPoint y: 226, endPoint x: 448, endPoint y: 208, distance: 325.6
click at [448, 208] on div "Back Custom Field Help Total Fields Box Total Fields No Total Custom Fields Add…" at bounding box center [840, 482] width 1132 height 1305
type textarea "BAD PART (IMAGE)"
click at [642, 286] on select "String (Barcode Eligible) Number Instructions True/False Select One of Many Sel…" at bounding box center [839, 293] width 457 height 41
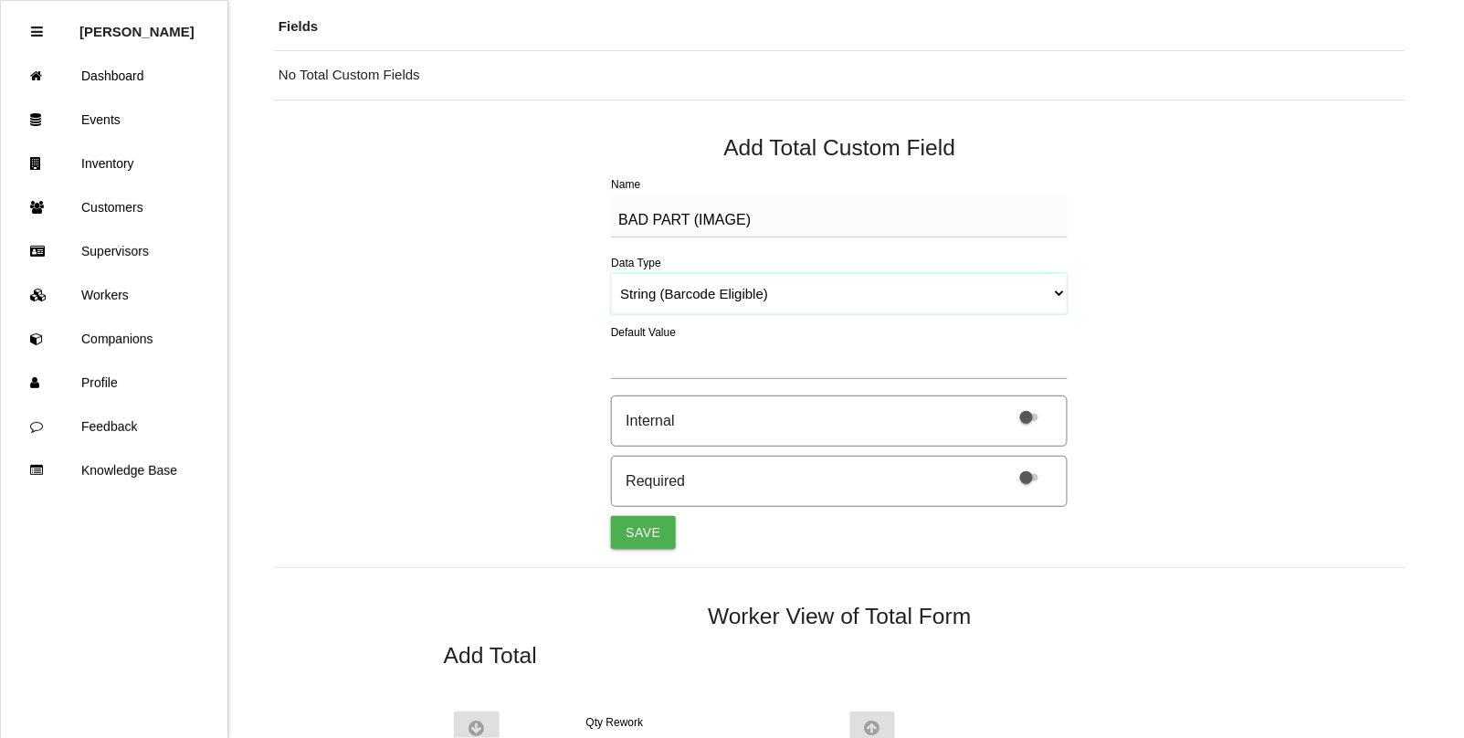
select select "imageCF"
click at [611, 273] on select "String (Barcode Eligible) Number Instructions True/False Select One of Many Sel…" at bounding box center [839, 293] width 457 height 41
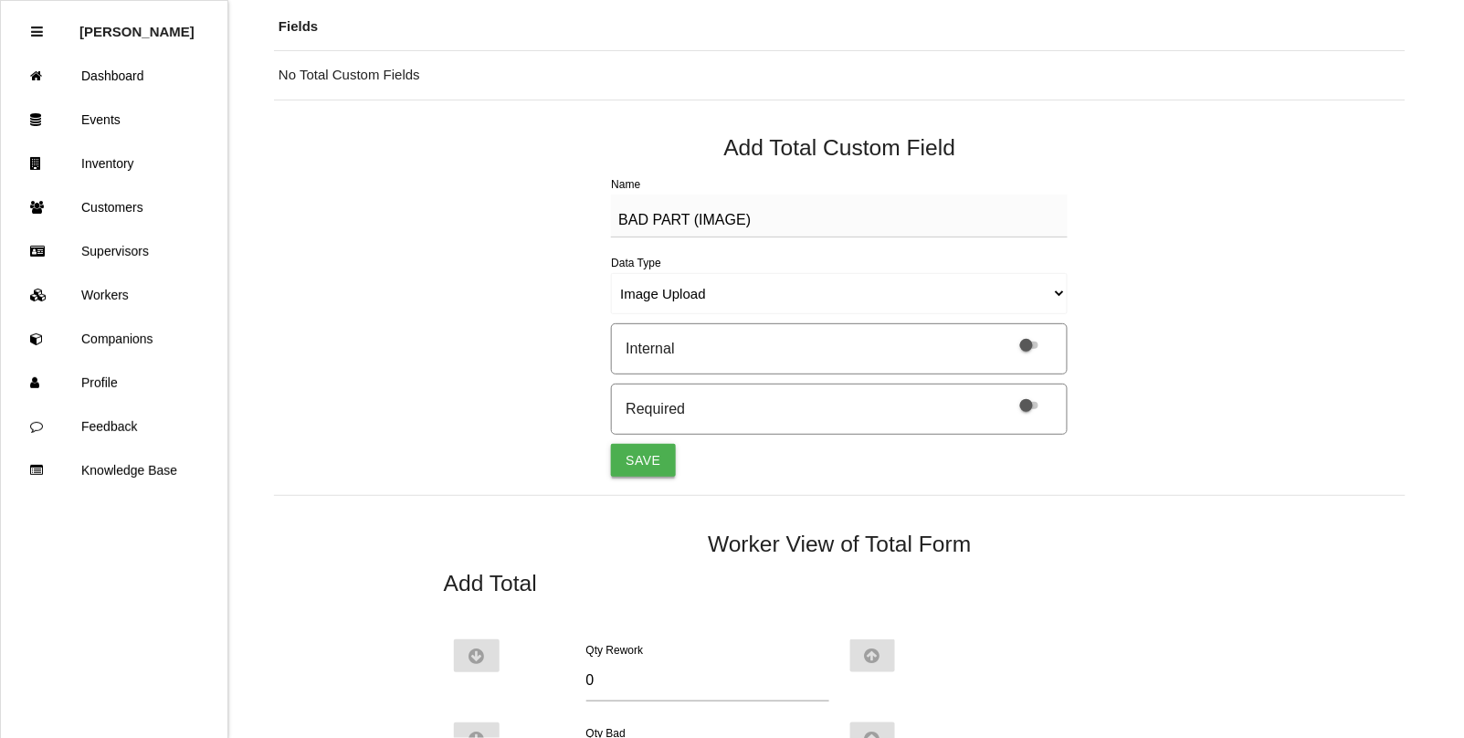
click at [651, 454] on button "Save" at bounding box center [643, 460] width 64 height 33
select select "string"
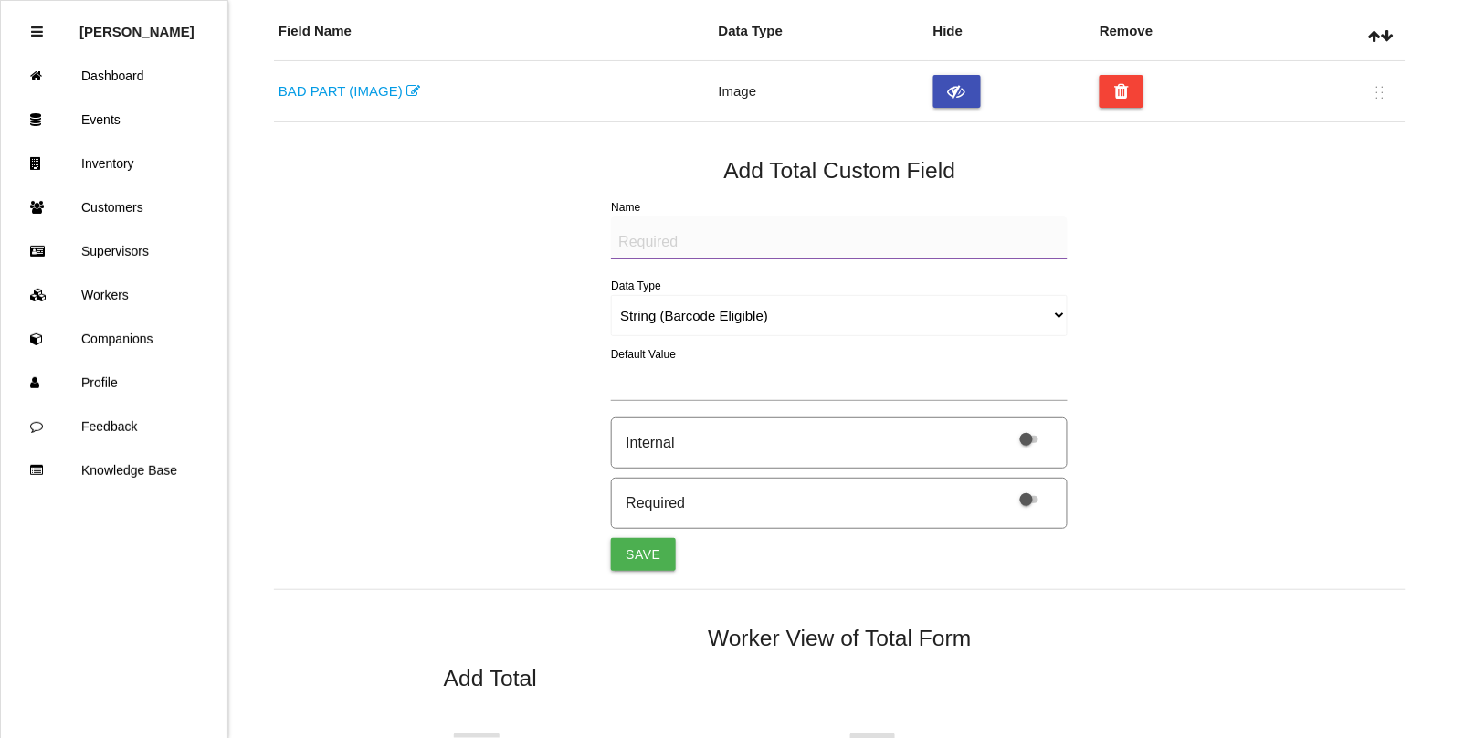
click at [630, 238] on textarea "Name" at bounding box center [839, 237] width 457 height 43
paste textarea "BAD PART (IMAGE)"
type textarea "BAD PART (IMAGE)"
click at [650, 307] on select "String (Barcode Eligible) Number Instructions True/False Select One of Many Sel…" at bounding box center [839, 315] width 457 height 41
select select "imageCF"
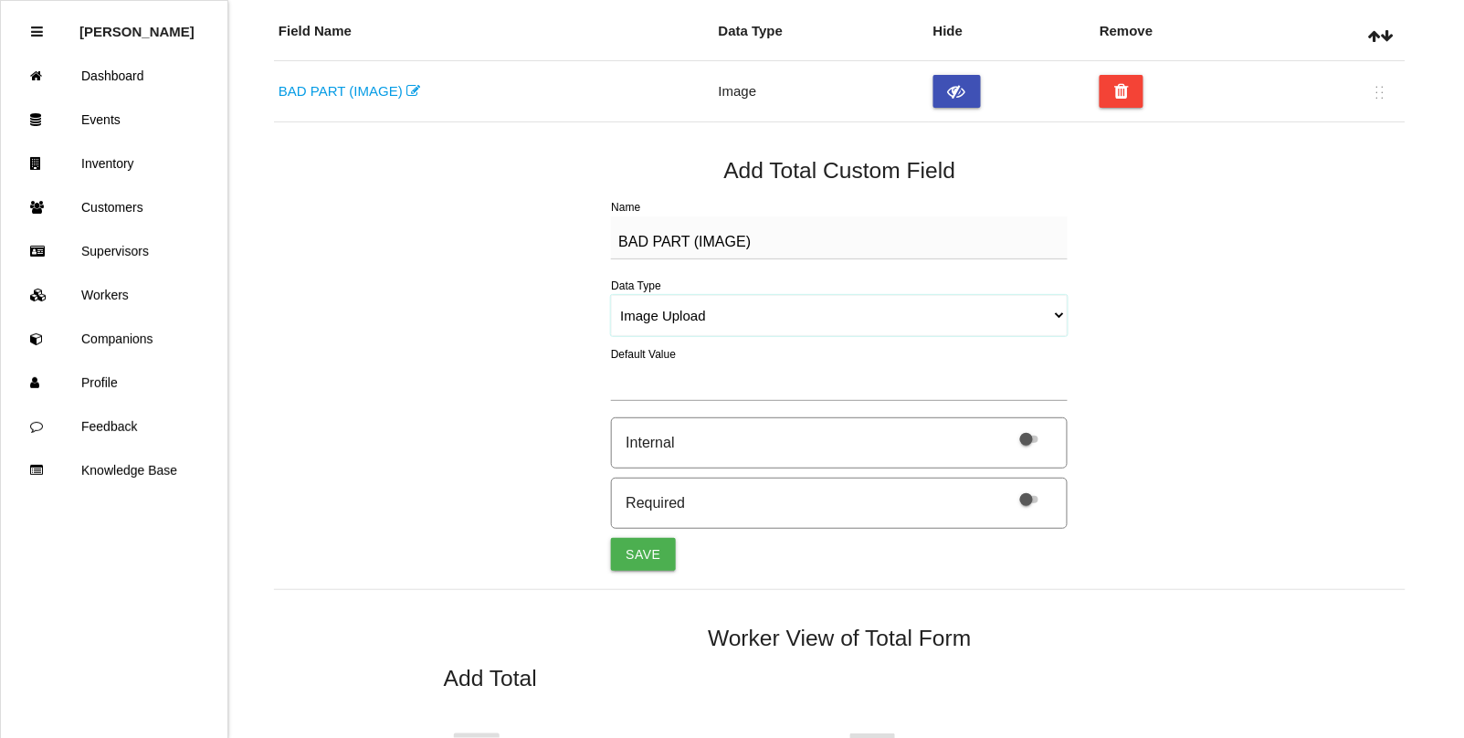
click at [611, 295] on select "String (Barcode Eligible) Number Instructions True/False Select One of Many Sel…" at bounding box center [839, 315] width 457 height 41
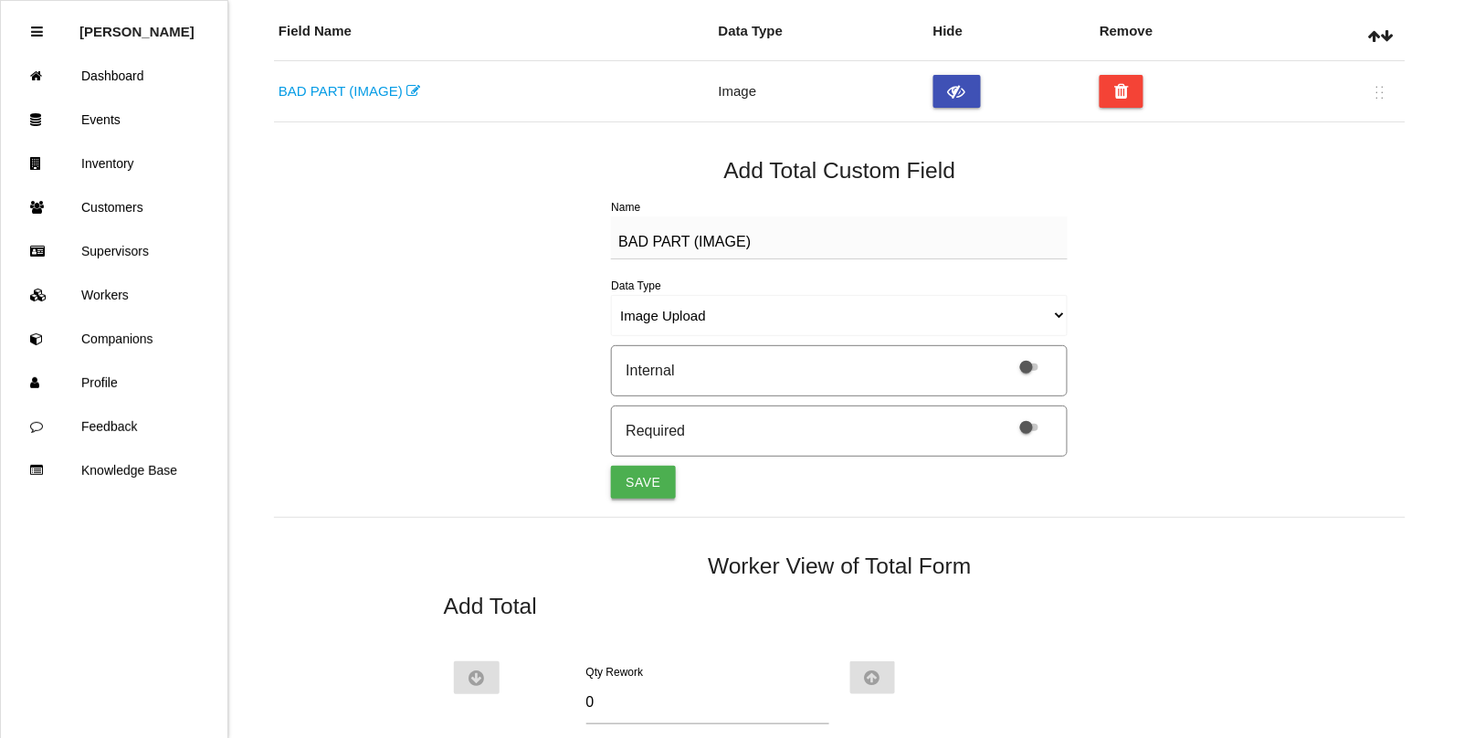
click at [658, 490] on button "Save" at bounding box center [643, 482] width 64 height 33
select select "string"
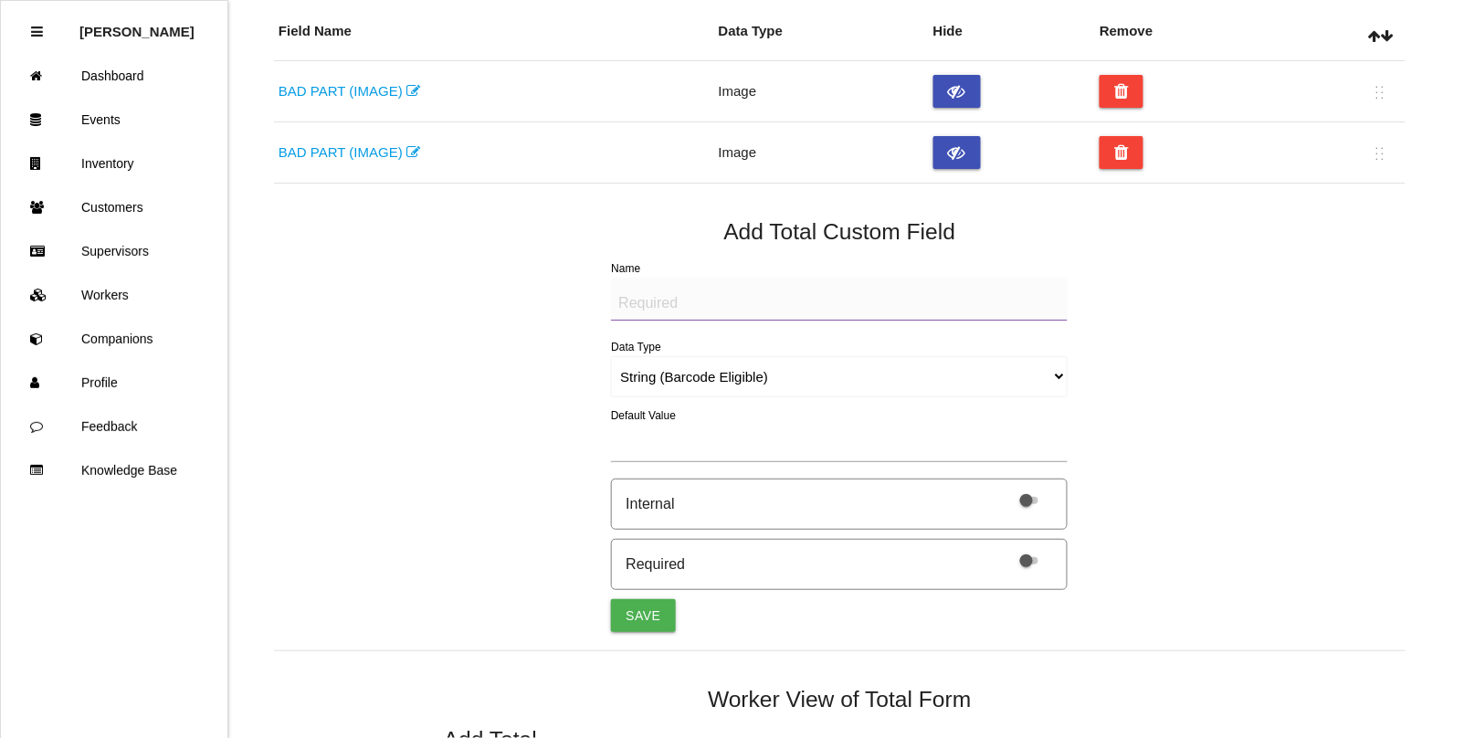
click at [679, 303] on textarea "Name" at bounding box center [839, 299] width 457 height 43
paste textarea "BAD PART (IMAGE)"
type textarea "BAD PART (IMAGE)"
click at [667, 372] on select "String (Barcode Eligible) Number Instructions True/False Select One of Many Sel…" at bounding box center [839, 376] width 457 height 41
select select "imageCF"
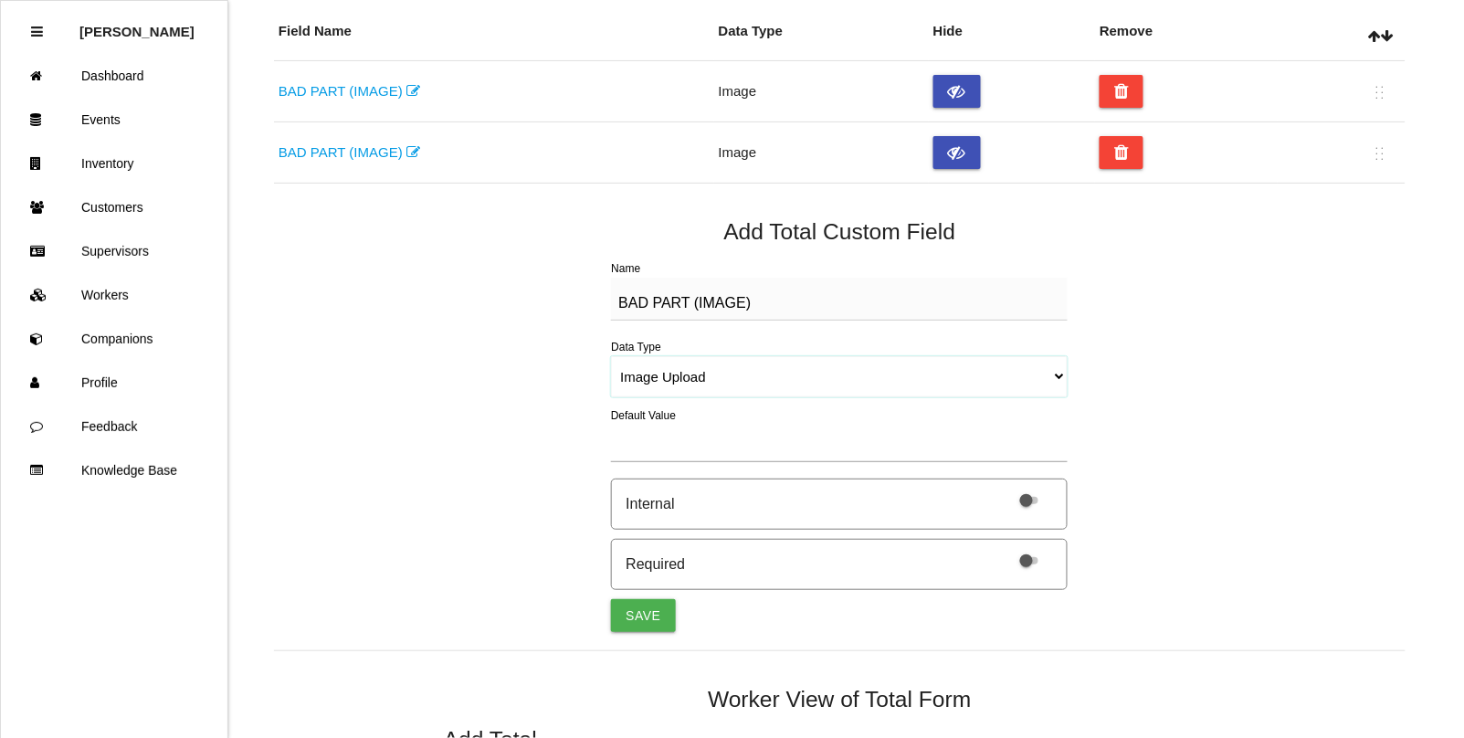
click at [611, 356] on select "String (Barcode Eligible) Number Instructions True/False Select One of Many Sel…" at bounding box center [839, 376] width 457 height 41
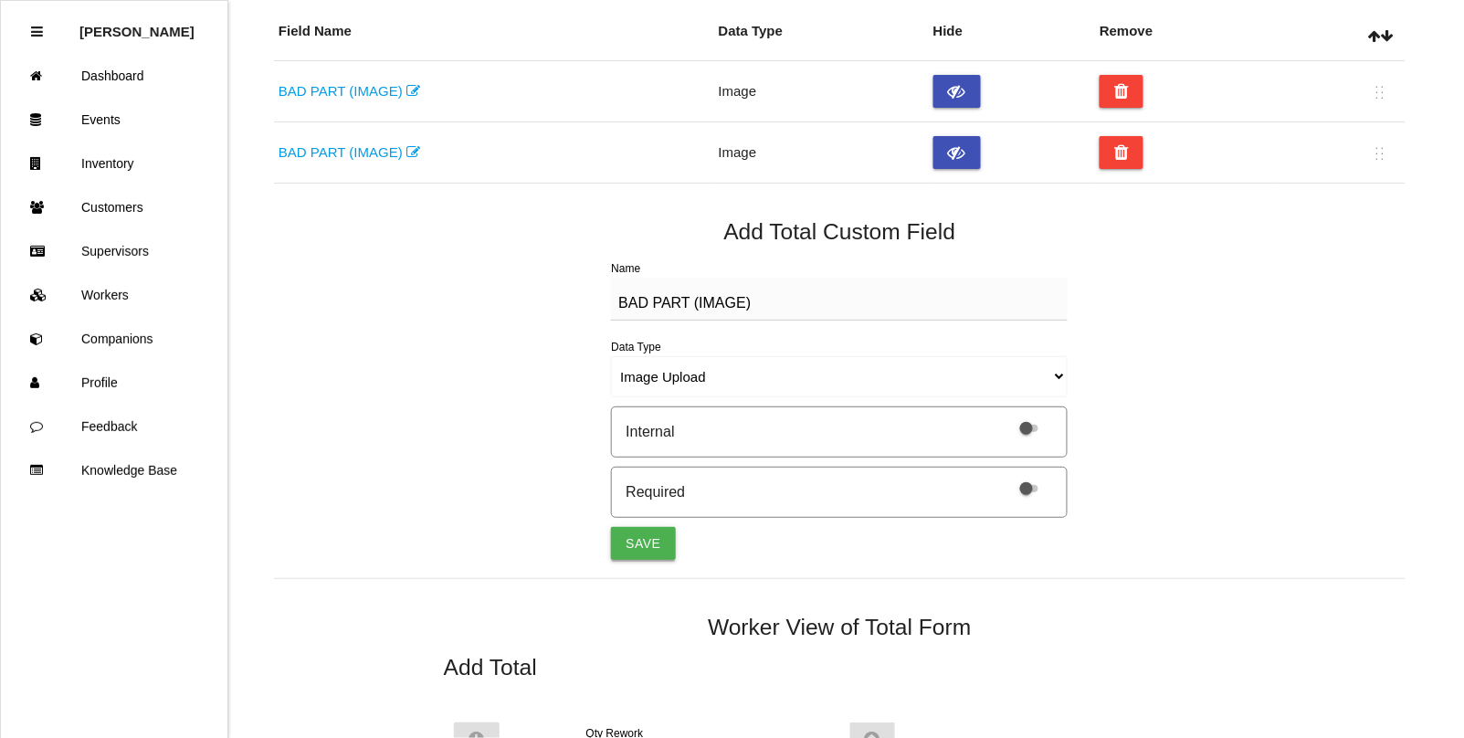
click at [640, 536] on button "Save" at bounding box center [643, 543] width 64 height 33
select select "string"
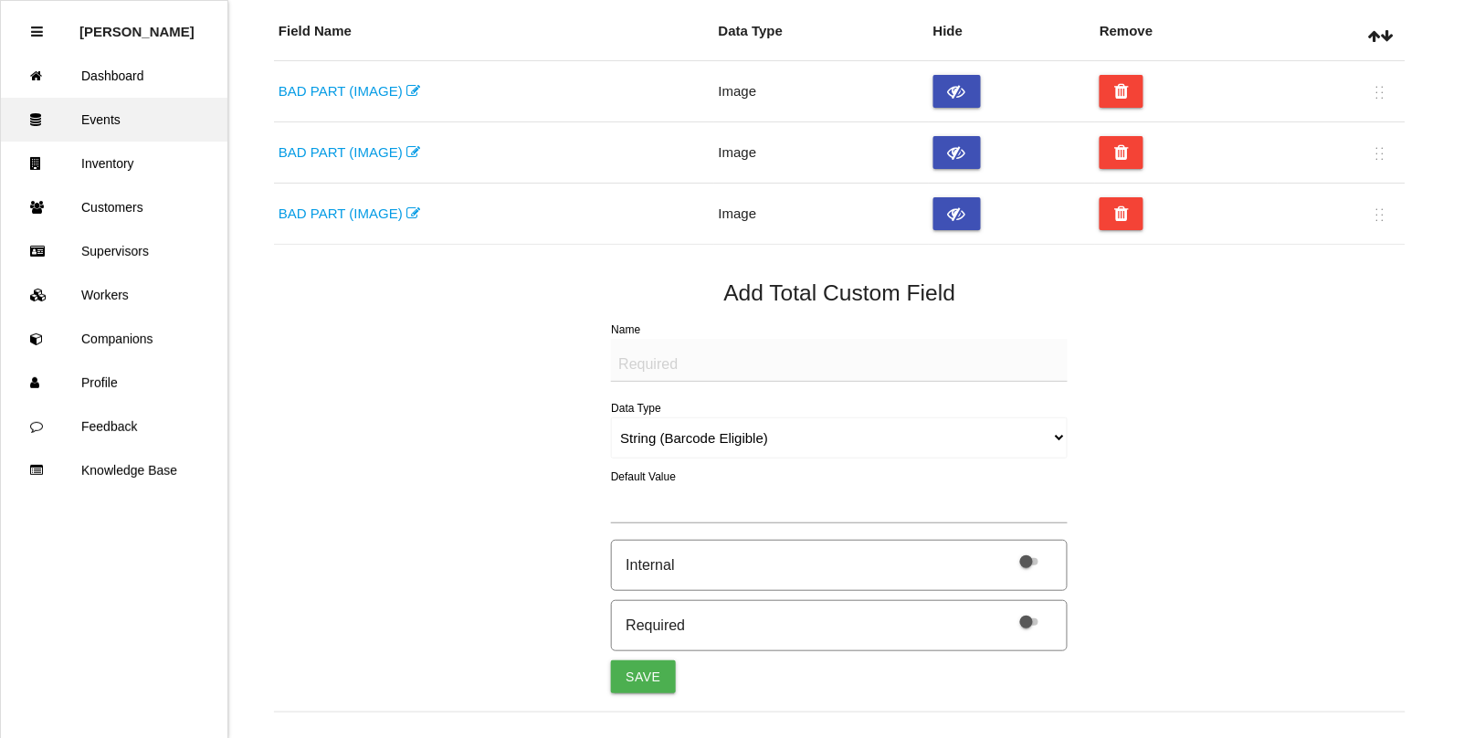
click at [99, 120] on link "Events" at bounding box center [114, 120] width 227 height 44
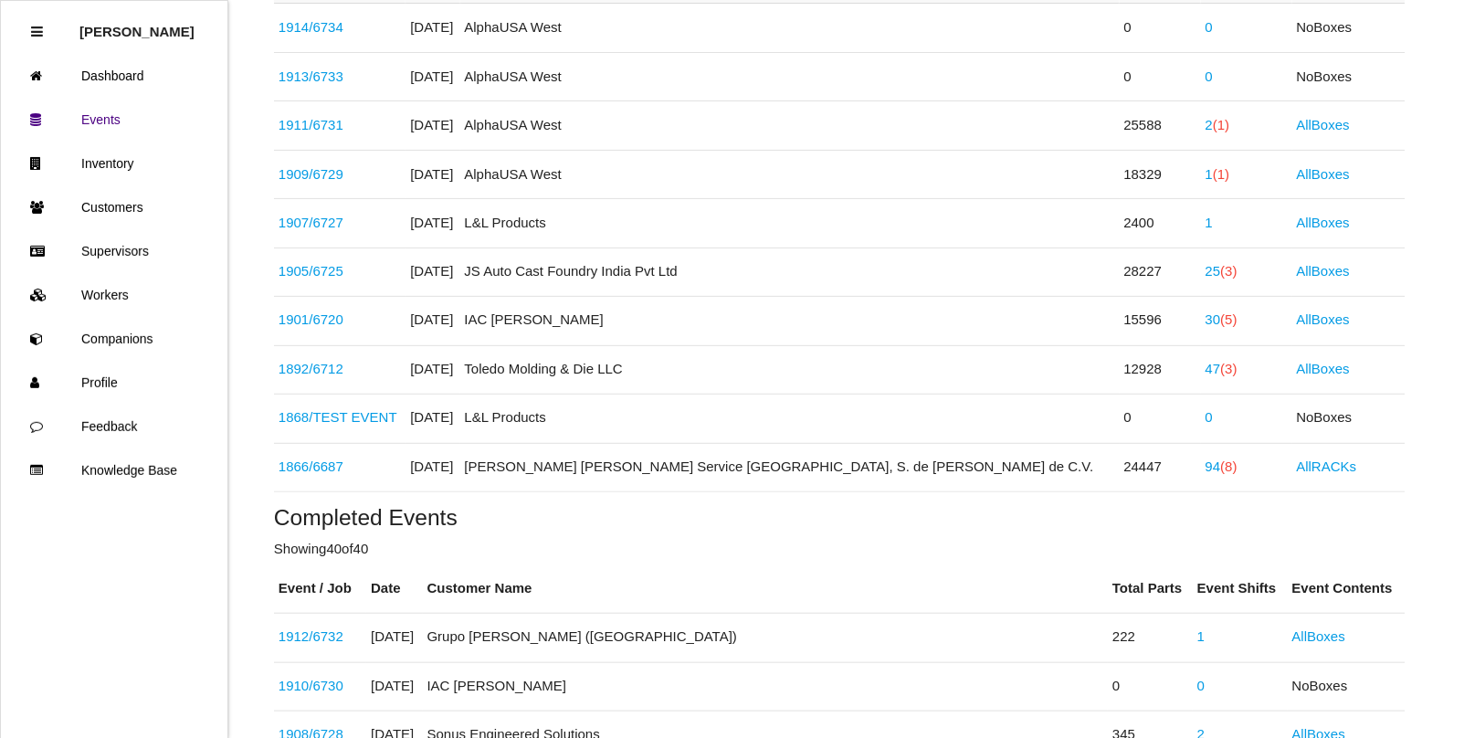
scroll to position [731, 0]
click at [1206, 469] on link "94 (8)" at bounding box center [1222, 466] width 32 height 16
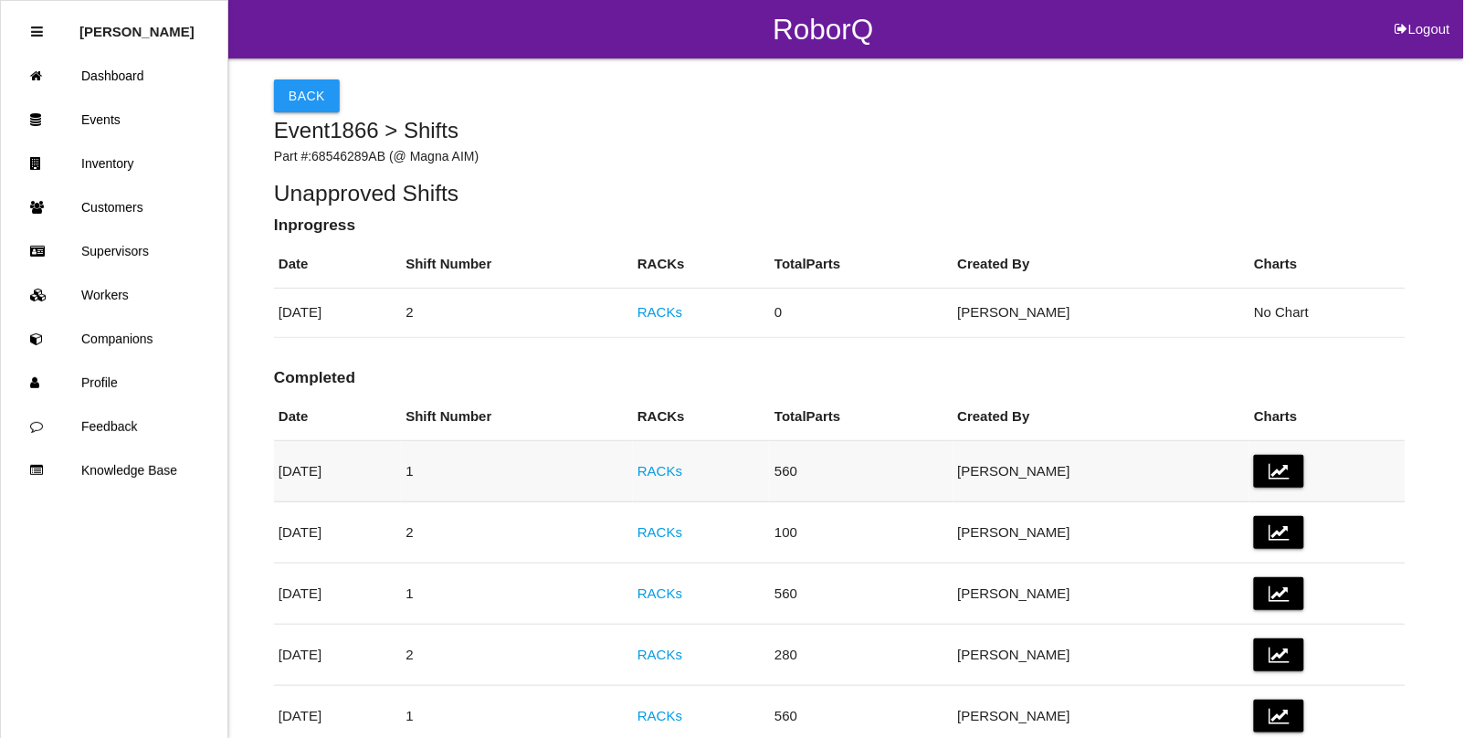
click at [682, 470] on link "RACKs" at bounding box center [659, 471] width 45 height 16
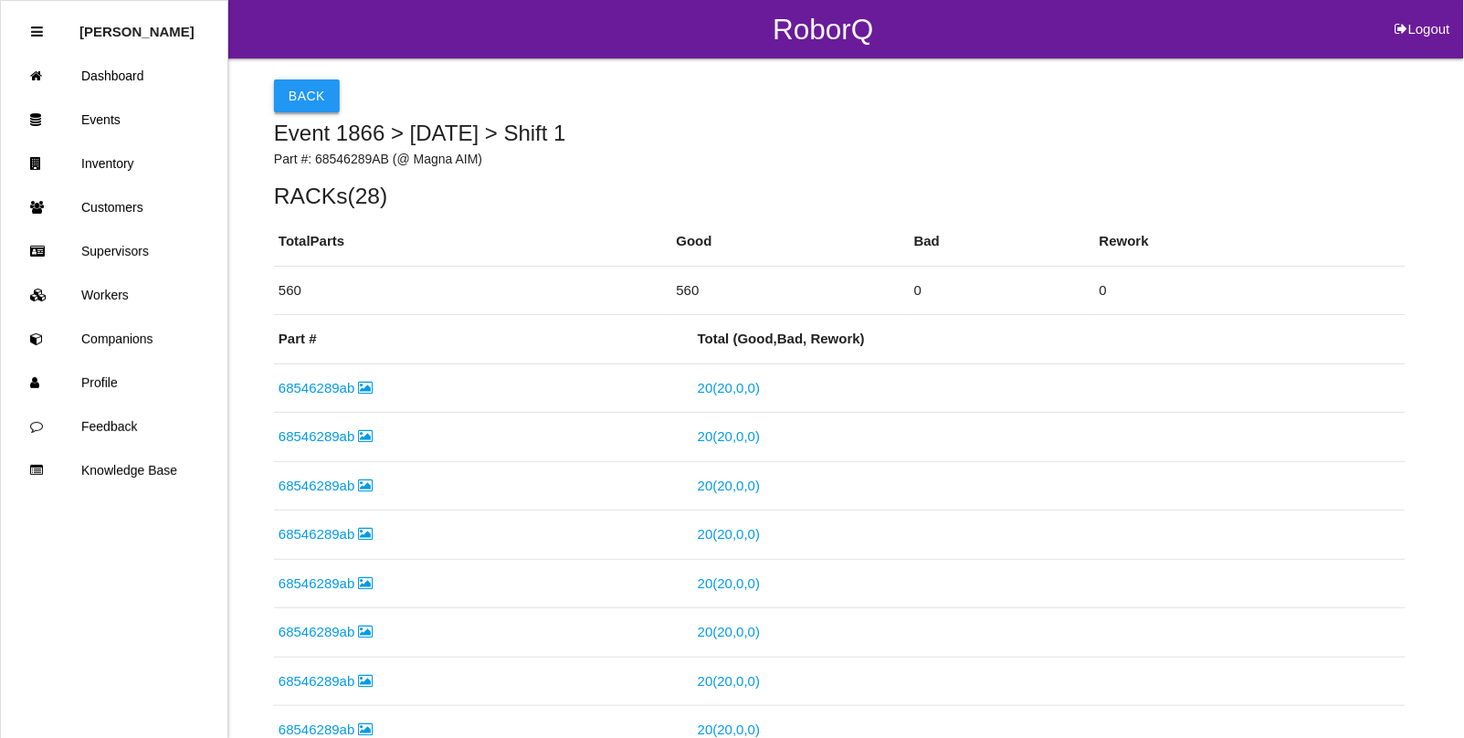
click at [294, 91] on button "Back" at bounding box center [307, 95] width 66 height 33
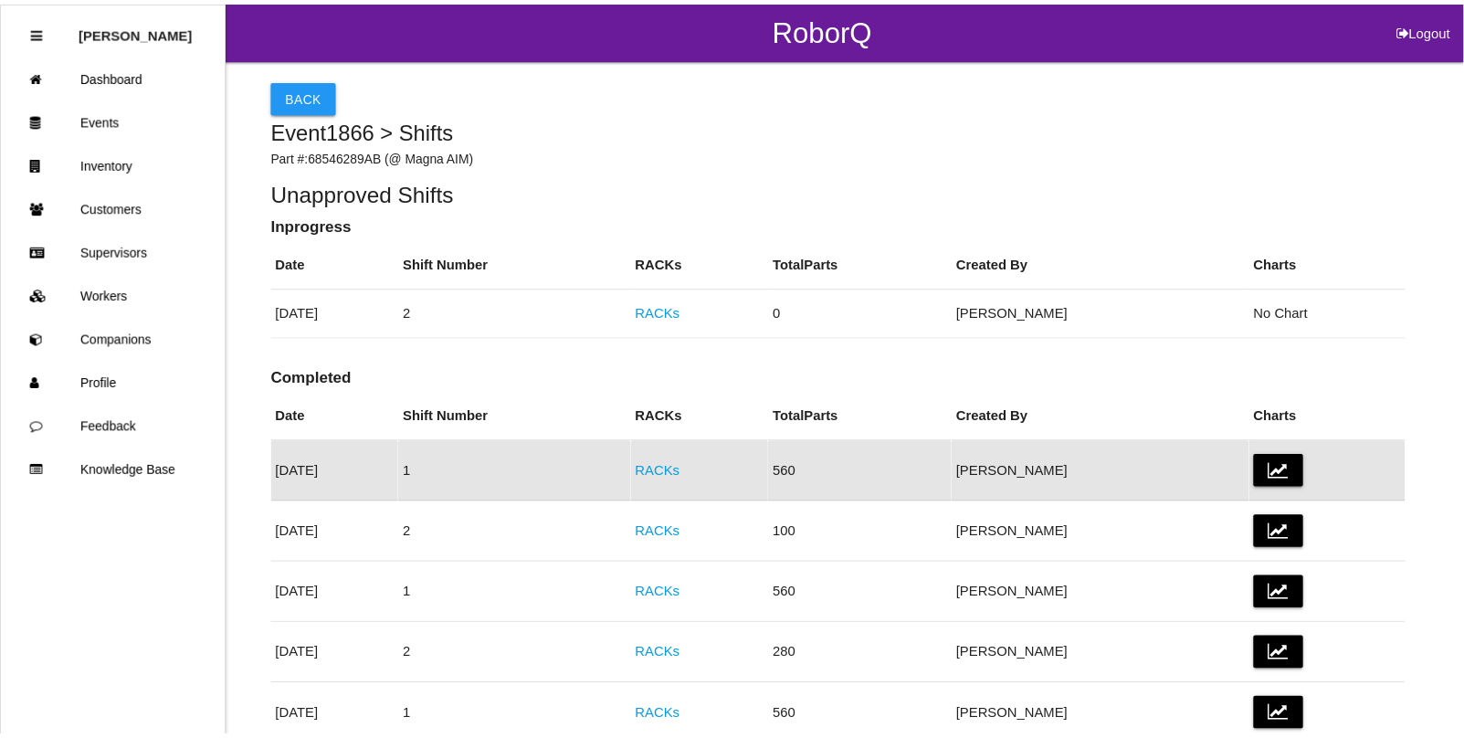
scroll to position [102, 0]
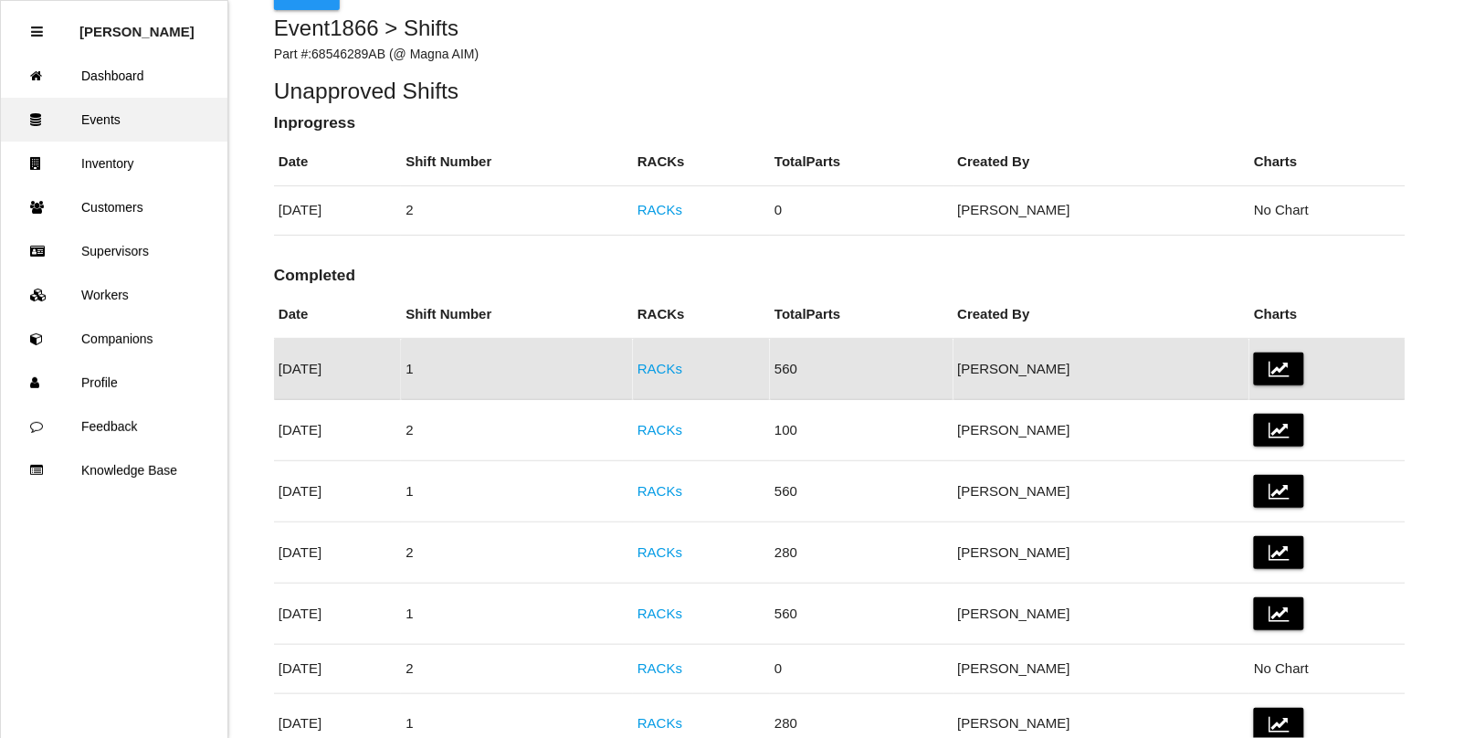
click at [125, 121] on link "Events" at bounding box center [114, 120] width 227 height 44
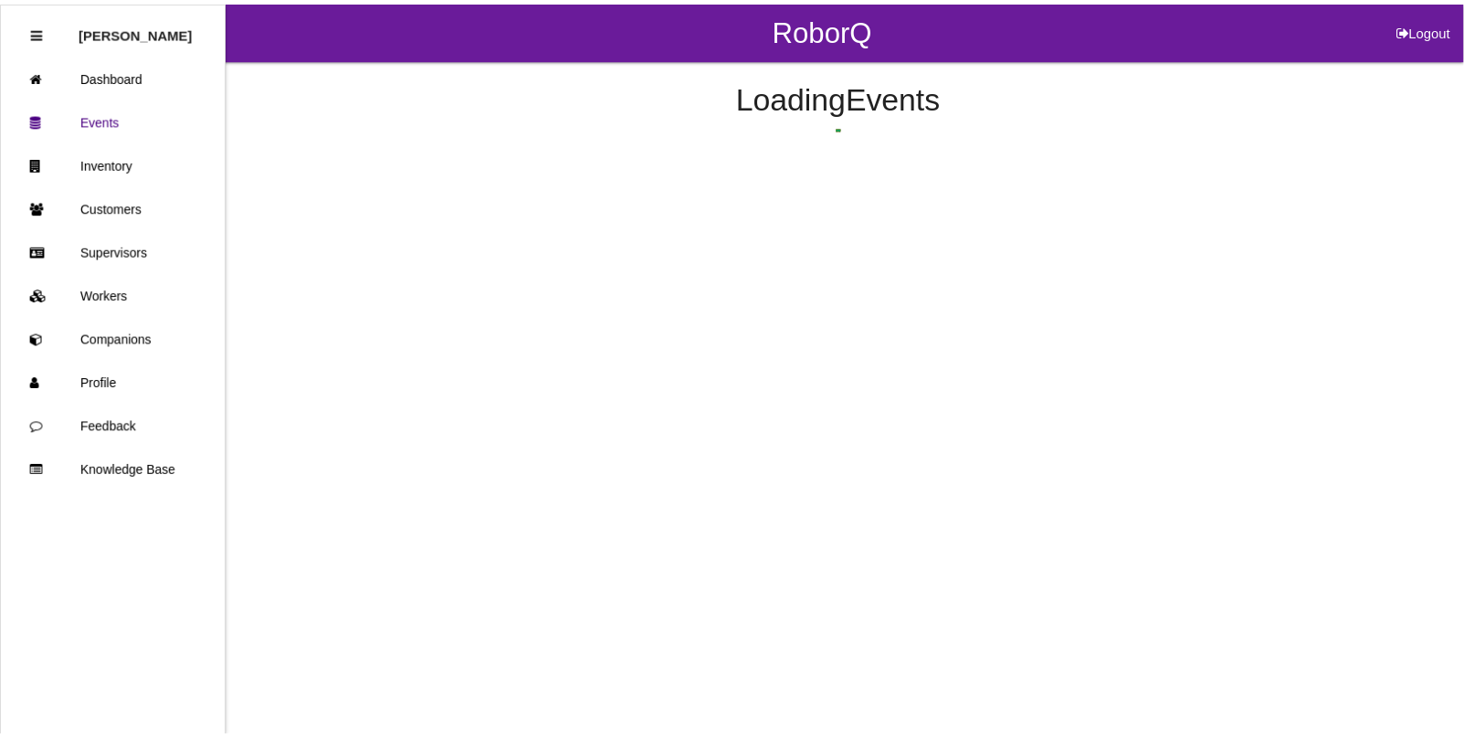
scroll to position [831, 0]
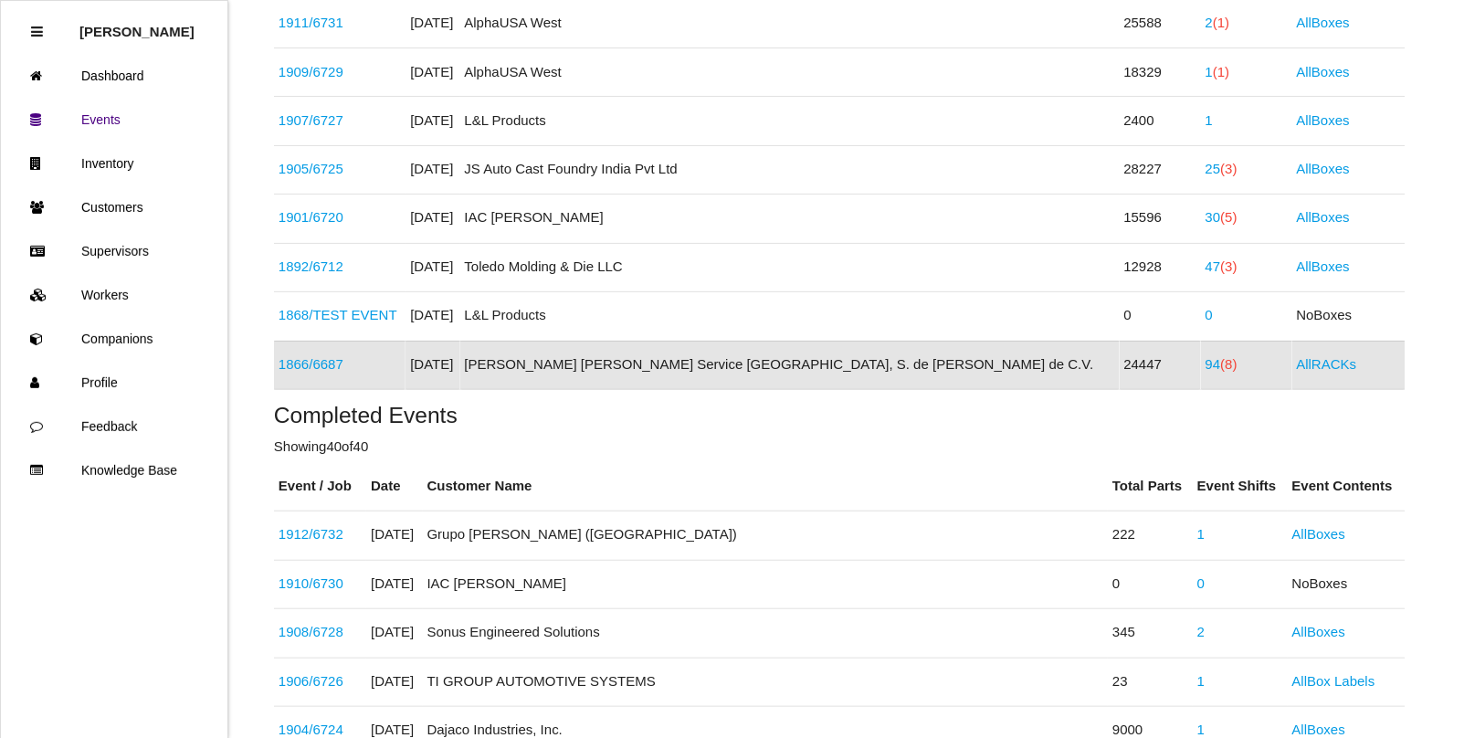
click at [322, 371] on link "1866 / 6687" at bounding box center [311, 365] width 65 height 16
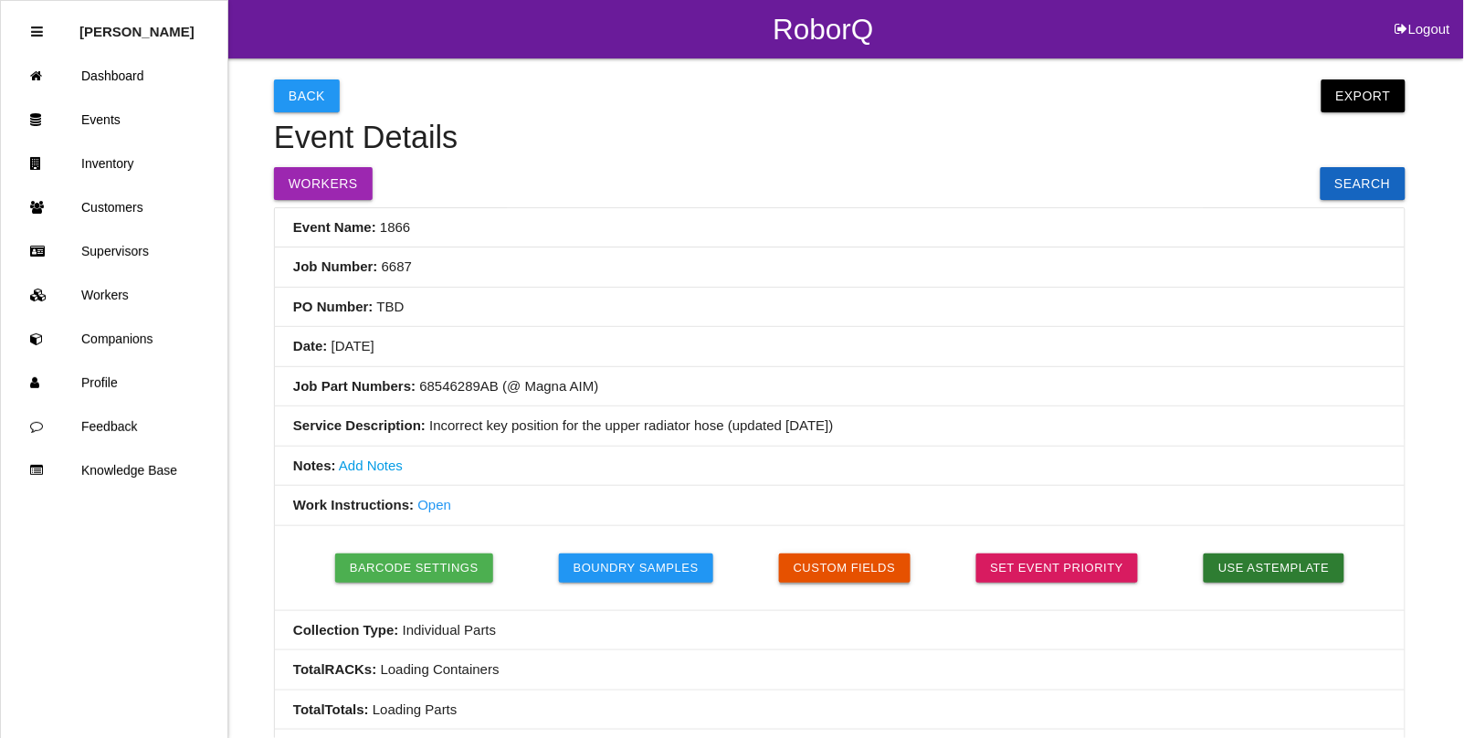
click at [829, 581] on button "Custom Fields" at bounding box center [845, 567] width 132 height 29
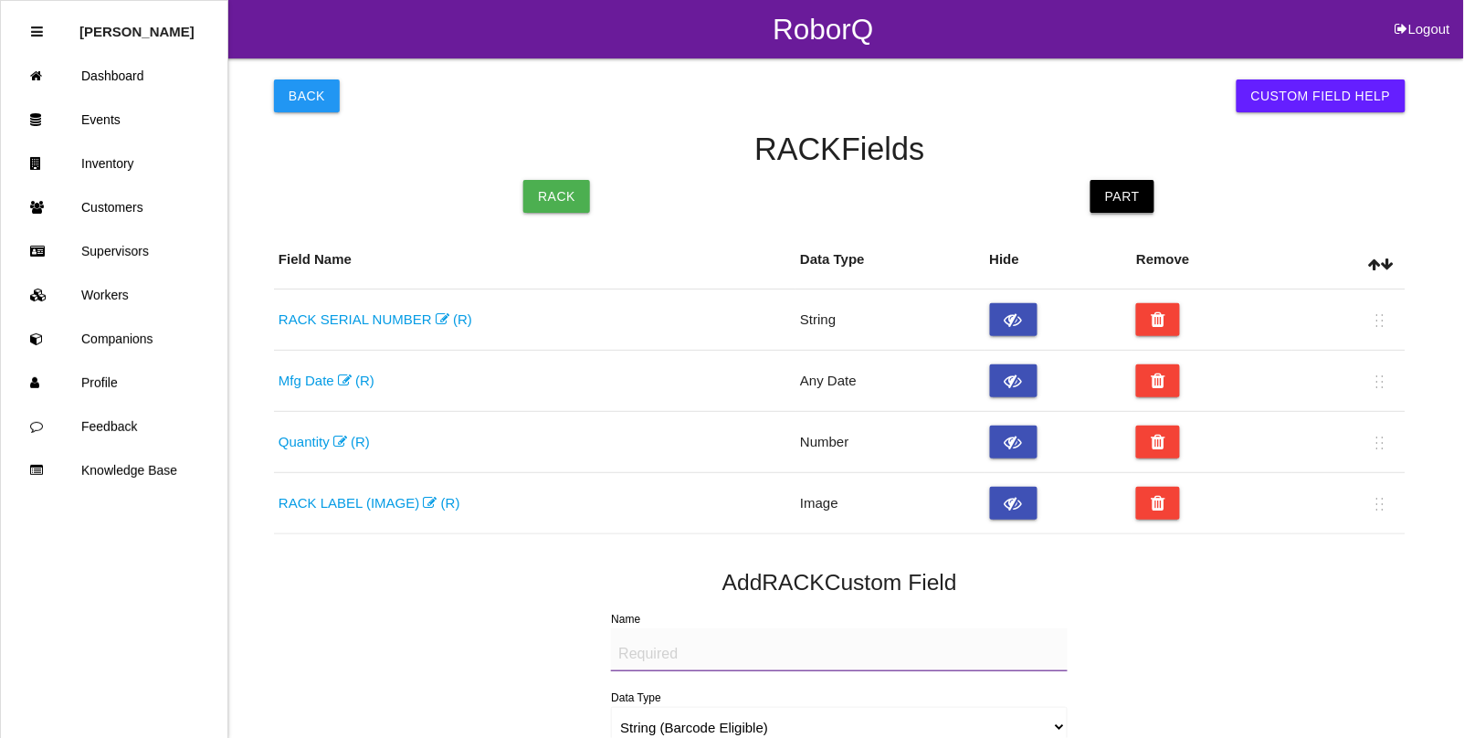
click at [1125, 194] on link "Part" at bounding box center [1123, 196] width 64 height 33
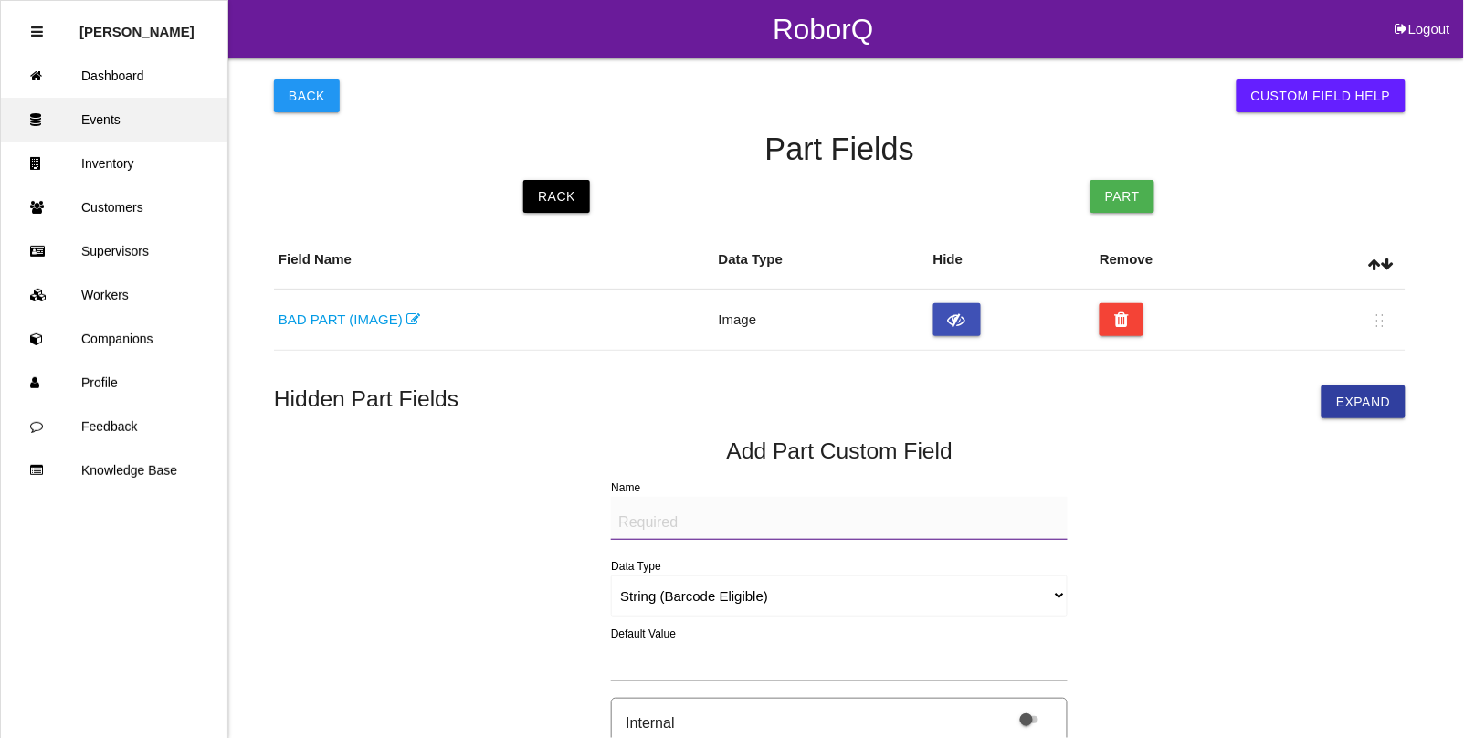
click at [119, 116] on link "Events" at bounding box center [114, 120] width 227 height 44
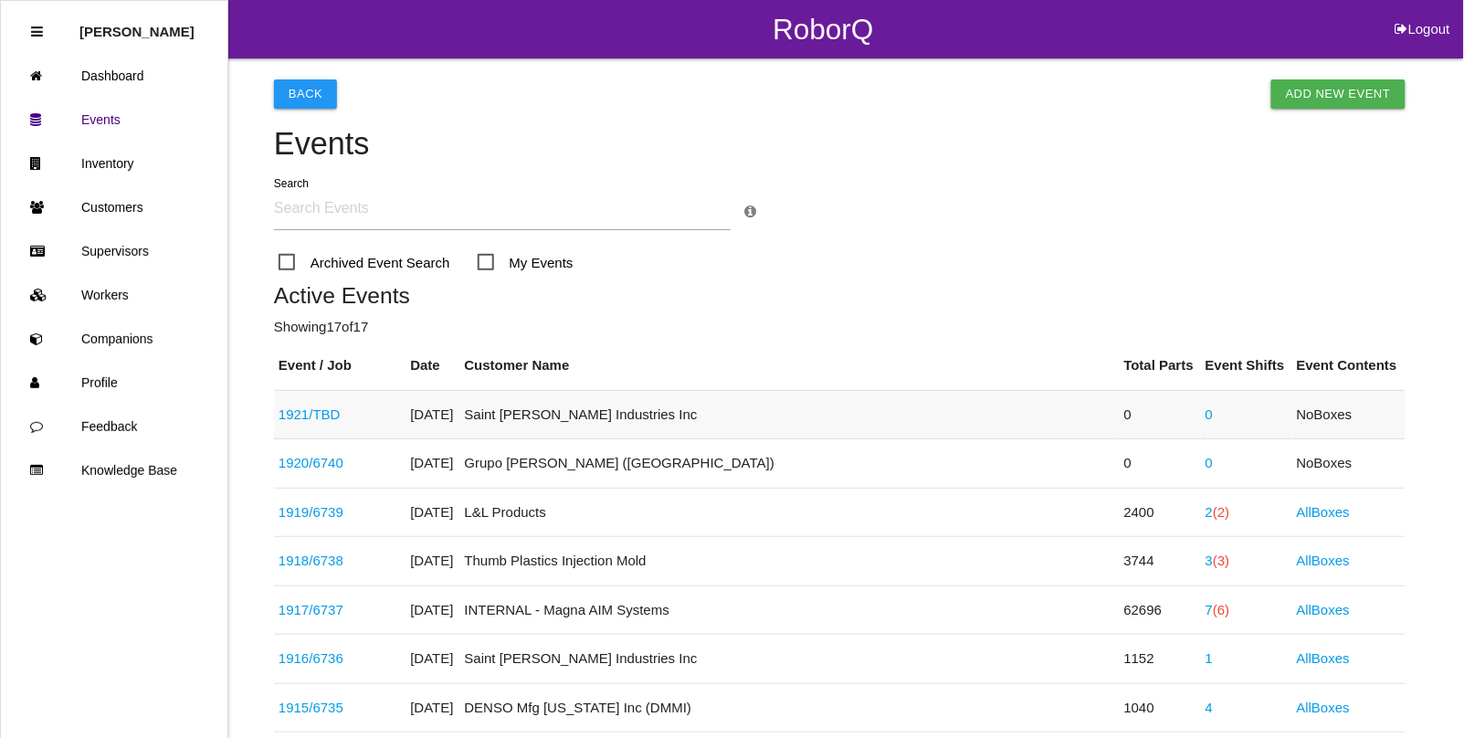
click at [313, 418] on link "1921 / TBD" at bounding box center [310, 414] width 62 height 16
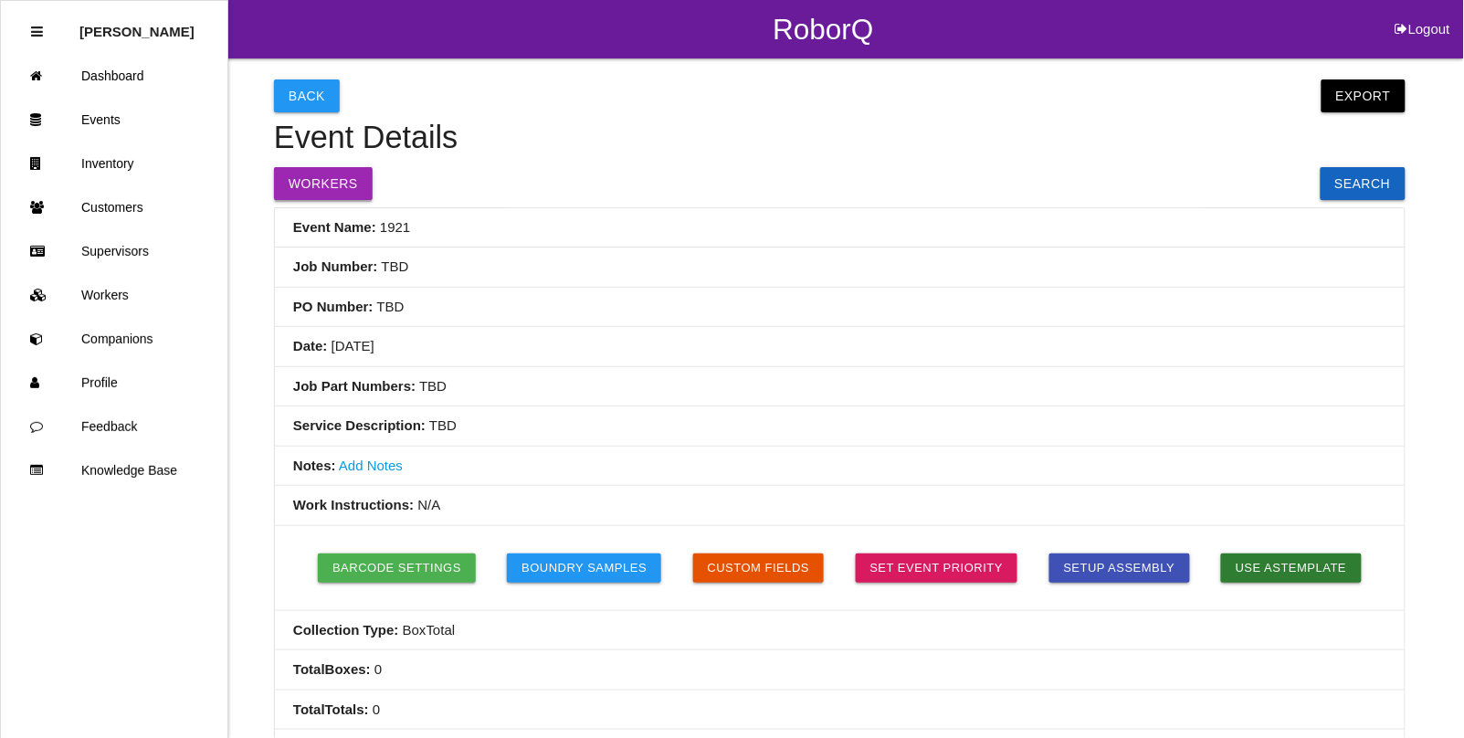
click at [353, 193] on button "Workers" at bounding box center [323, 183] width 99 height 33
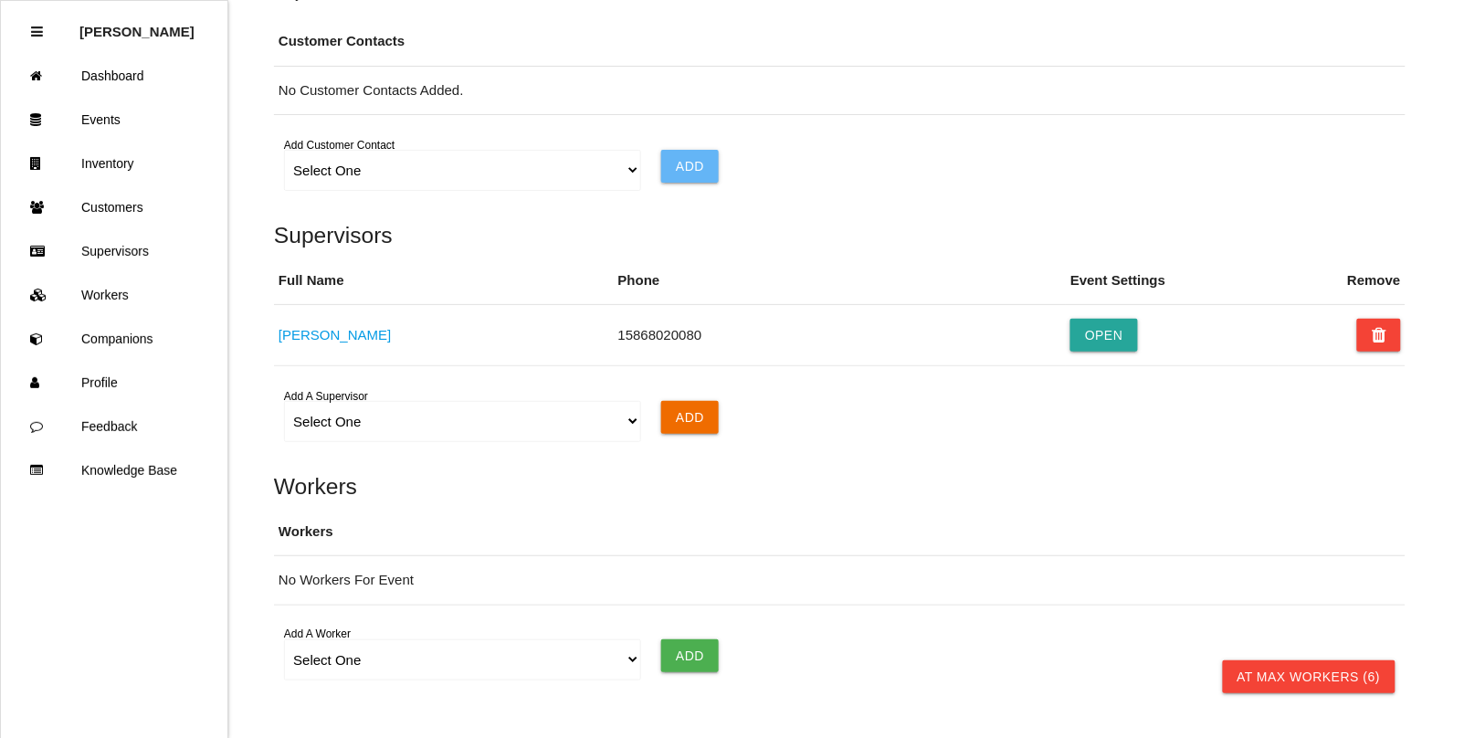
scroll to position [1242, 0]
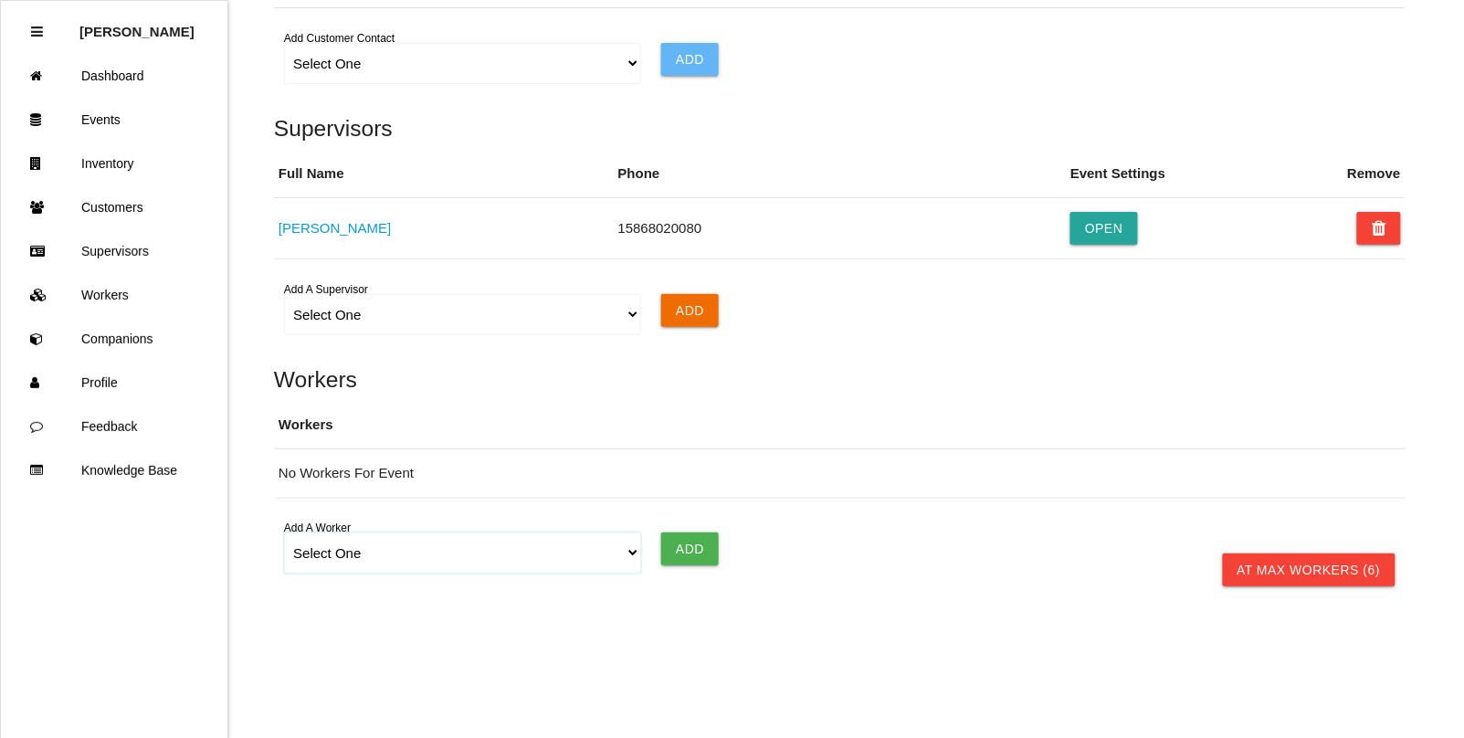
click at [344, 554] on select "Select One [PERSON_NAME] [PERSON_NAME] [PERSON_NAME] [PERSON_NAME] [PERSON_NAME…" at bounding box center [462, 552] width 356 height 41
select select "671f73e34a9cd8000edb5d9f"
click at [284, 533] on select "Select One [PERSON_NAME] [PERSON_NAME] [PERSON_NAME] [PERSON_NAME] [PERSON_NAME…" at bounding box center [462, 552] width 356 height 41
click at [692, 545] on input "Add" at bounding box center [690, 548] width 58 height 33
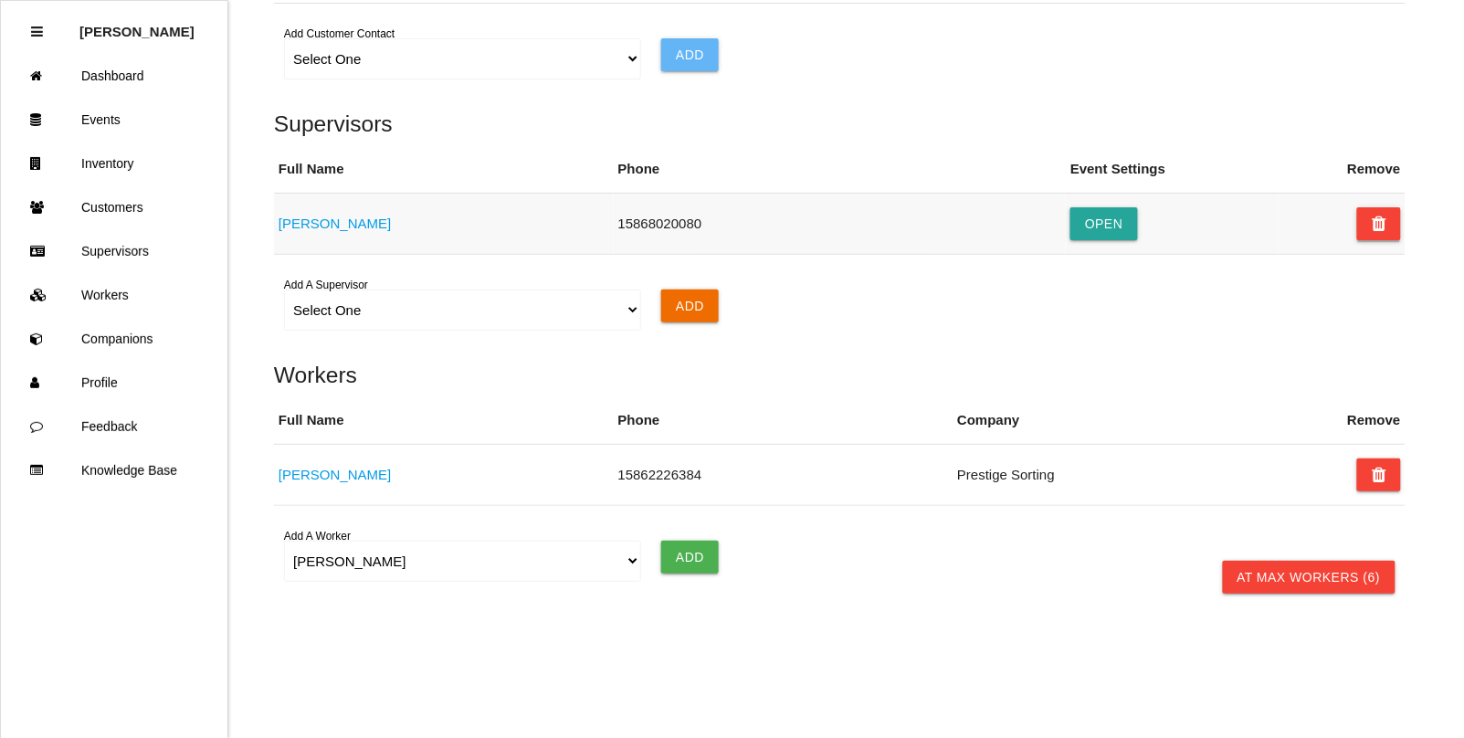
click at [1371, 237] on button at bounding box center [1379, 223] width 44 height 33
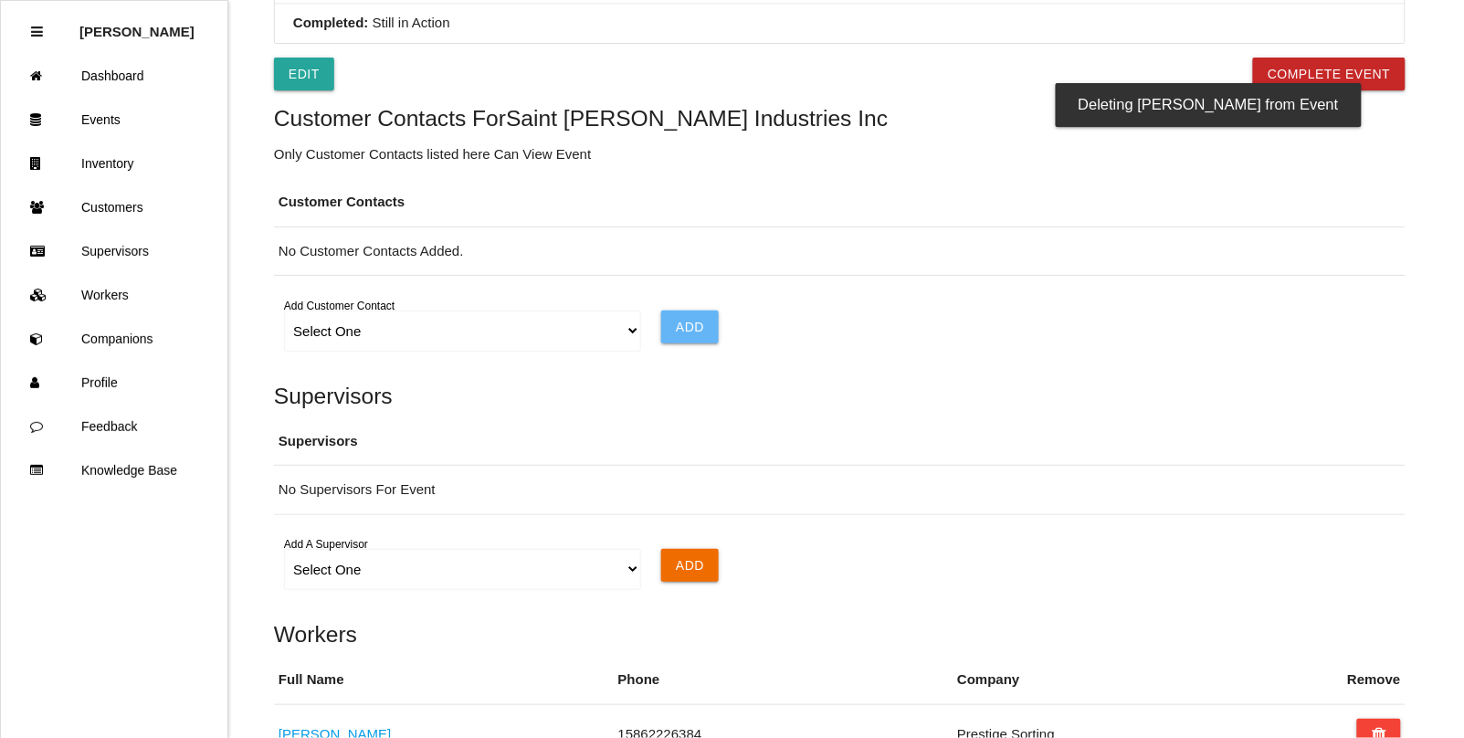
scroll to position [1014, 0]
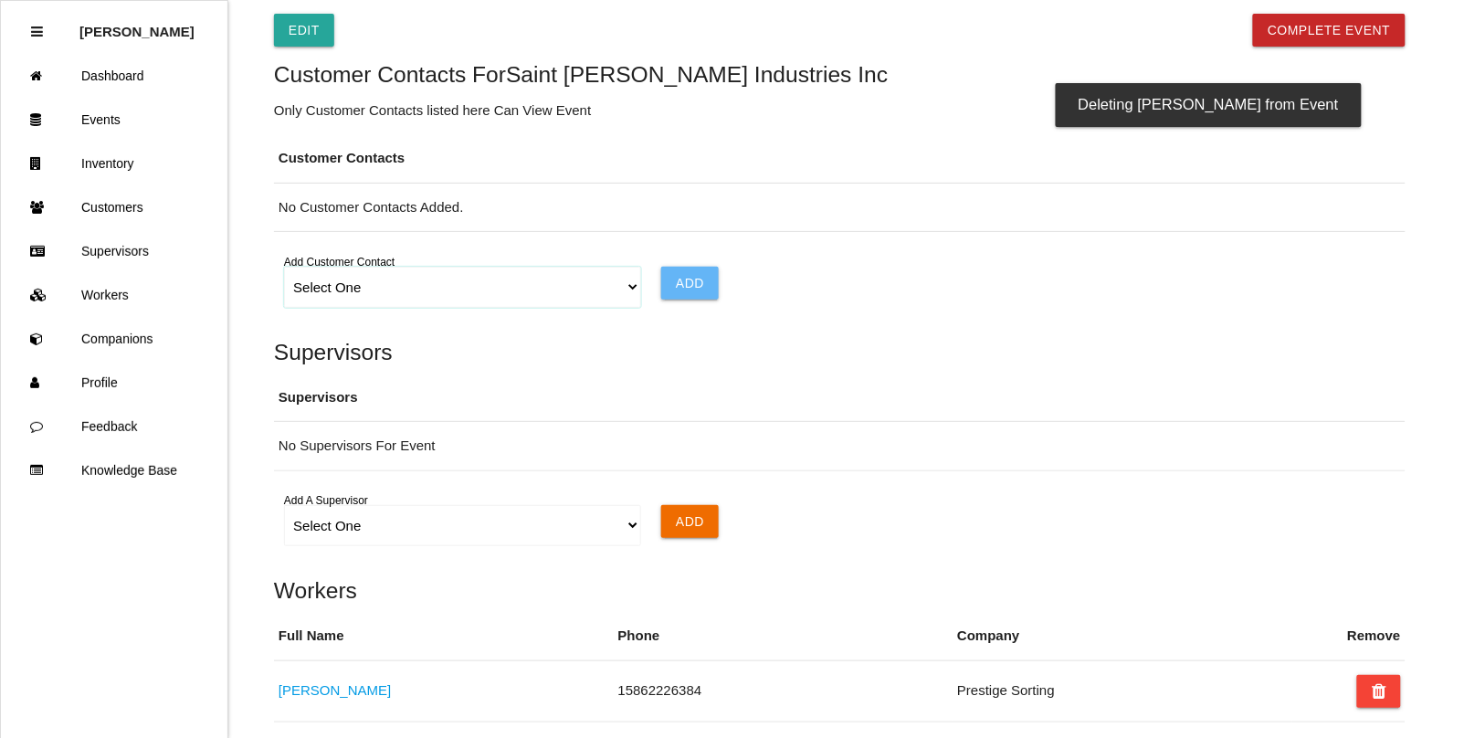
click at [627, 288] on select "Select One Choose All [PERSON_NAME] [PERSON_NAME] [PERSON_NAME] [PERSON_NAME] […" at bounding box center [462, 287] width 356 height 41
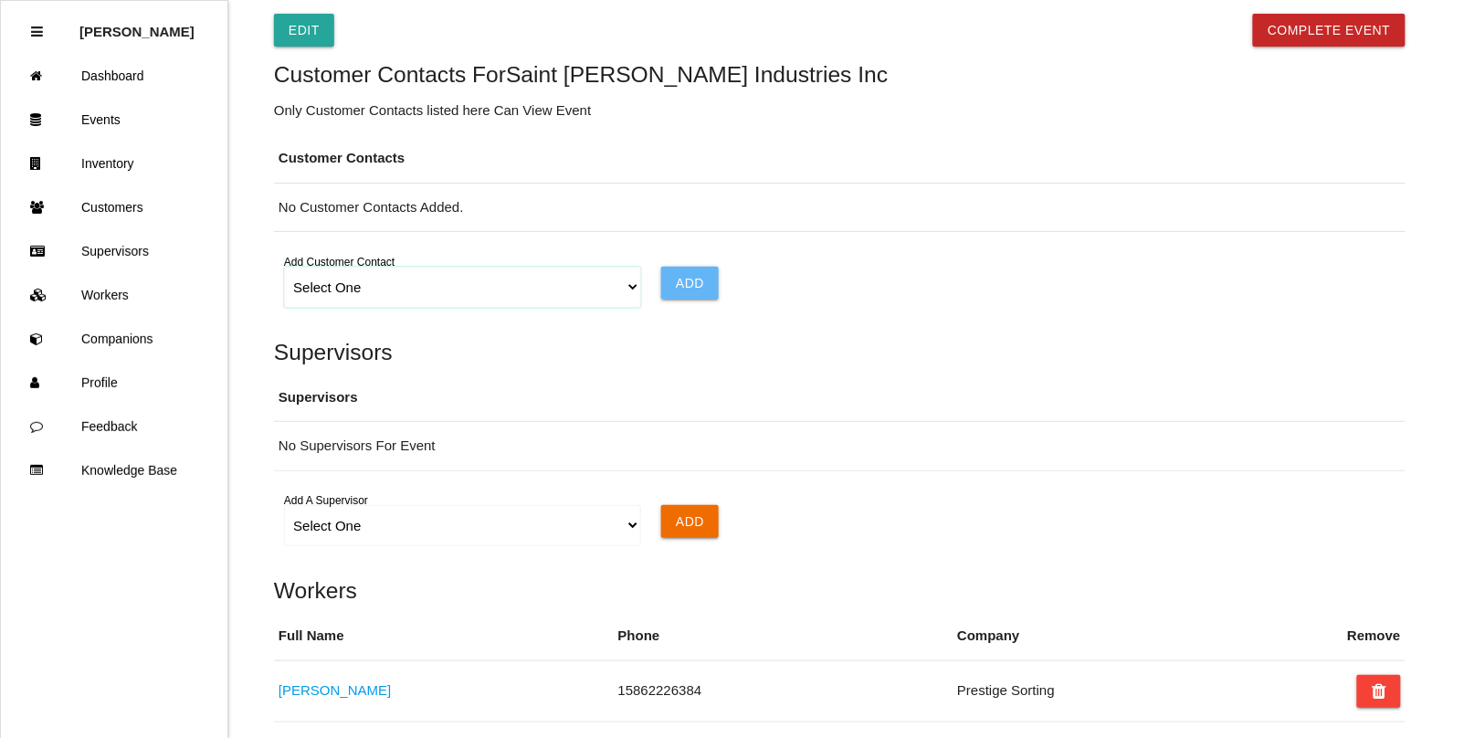
select select "6065a918d7245e0012b46978"
click at [284, 271] on select "Select One Choose All [PERSON_NAME] [PERSON_NAME] [PERSON_NAME] [PERSON_NAME] […" at bounding box center [462, 287] width 356 height 41
click at [691, 288] on input "Add" at bounding box center [690, 283] width 58 height 33
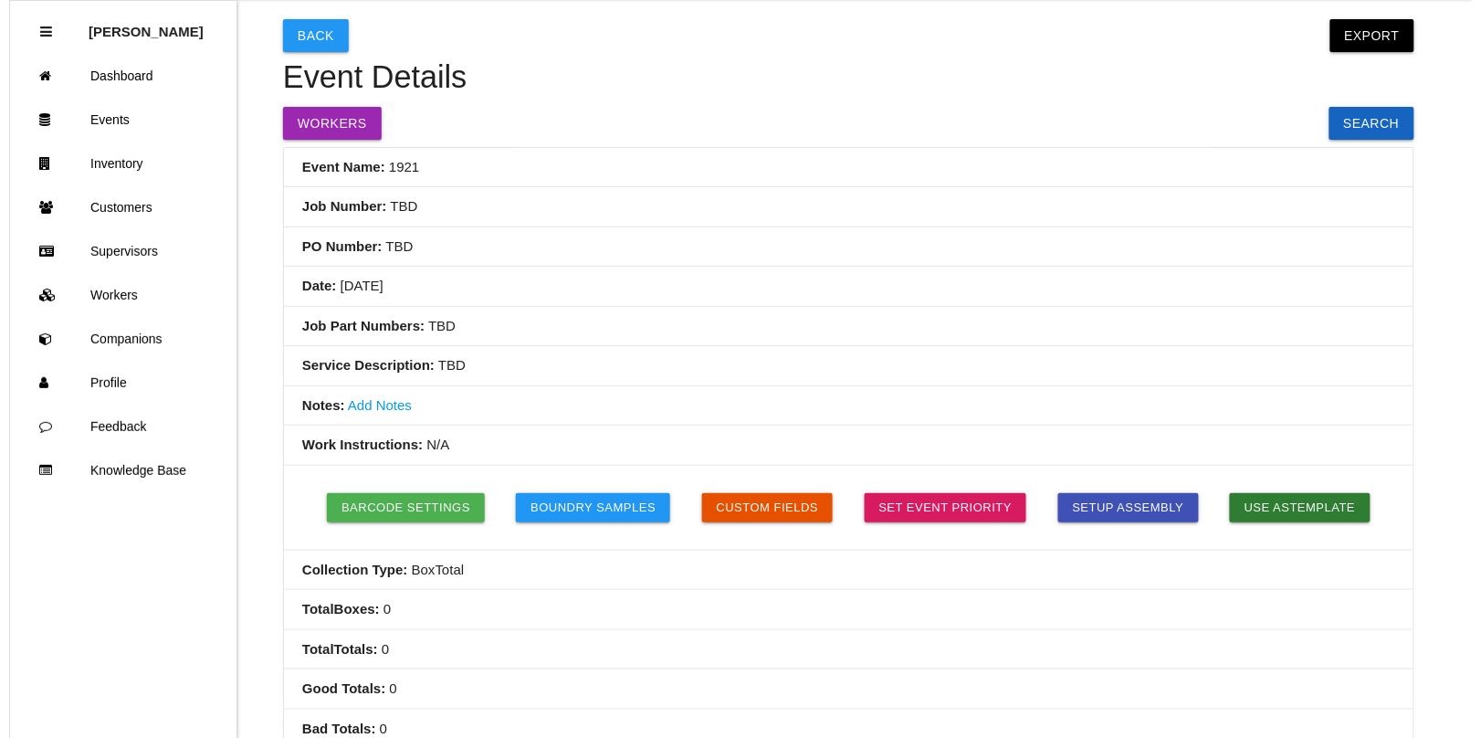
scroll to position [0, 0]
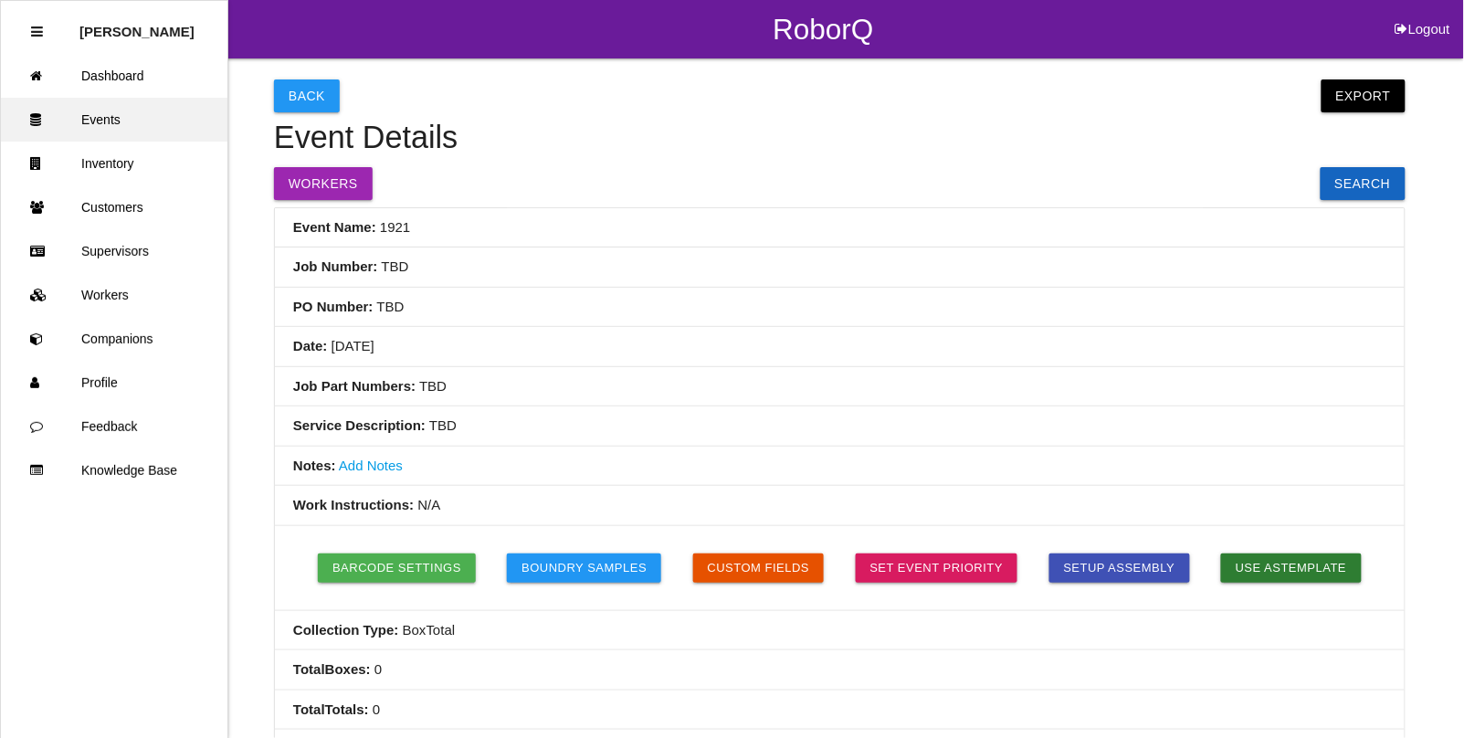
click at [108, 114] on link "Events" at bounding box center [114, 120] width 227 height 44
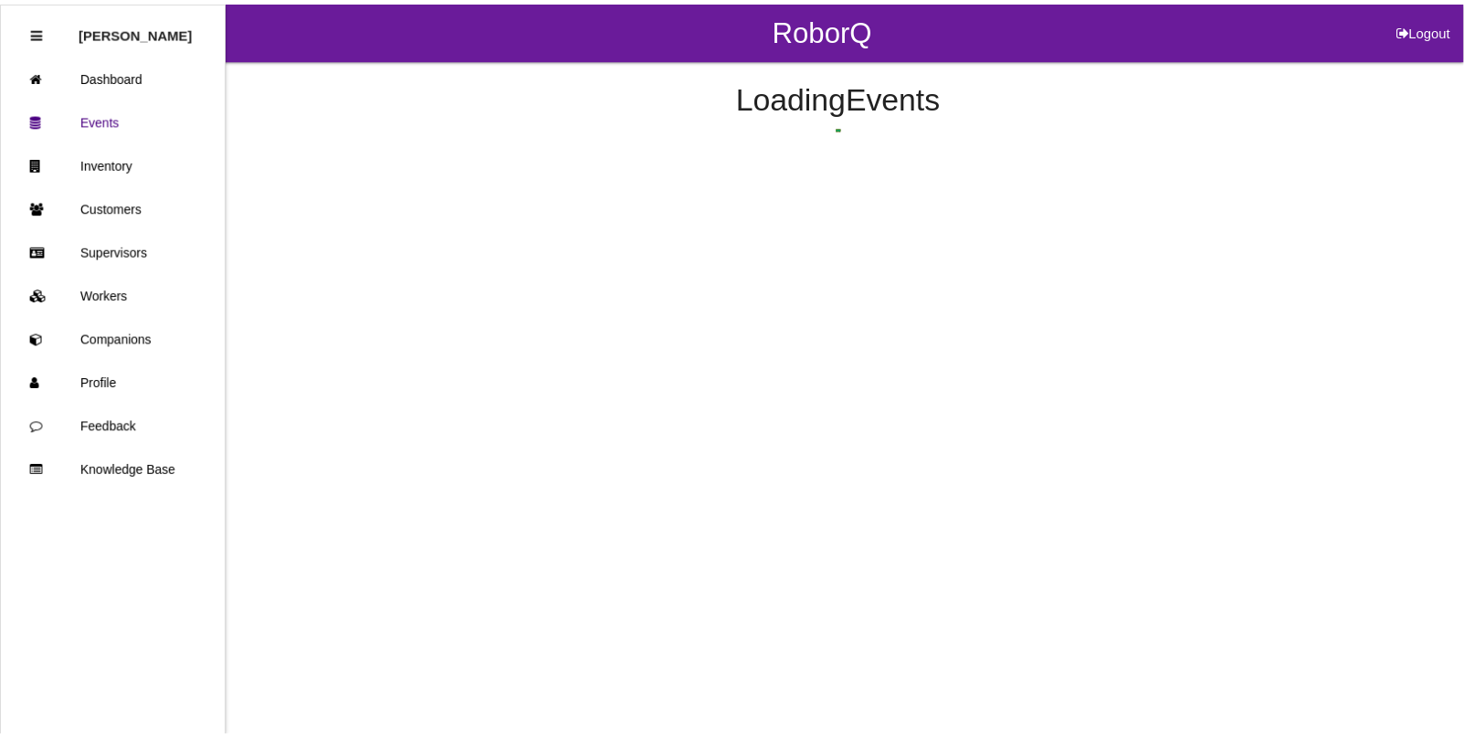
scroll to position [46, 0]
